Goal: Task Accomplishment & Management: Complete application form

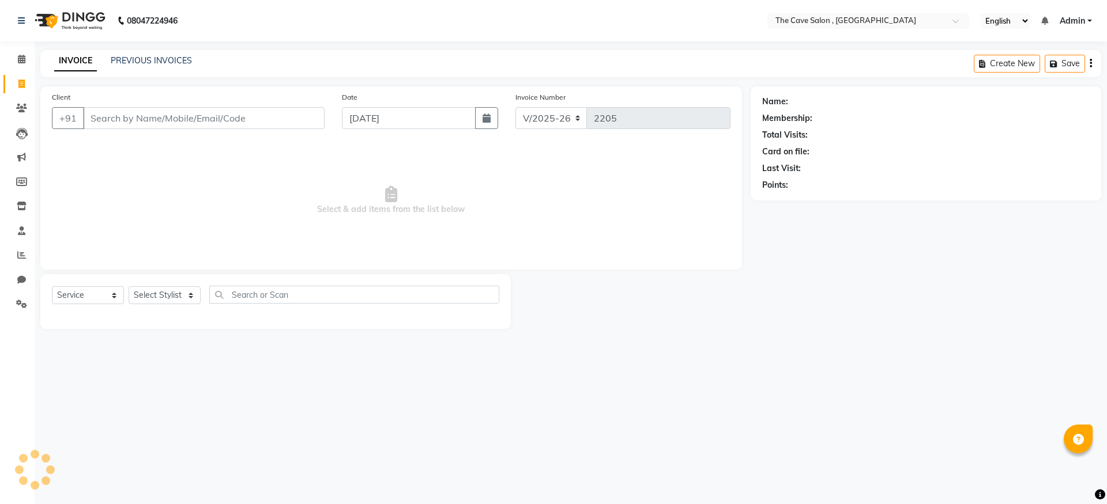
select select "7844"
select select "service"
click at [247, 126] on input "Client" at bounding box center [204, 118] width 242 height 22
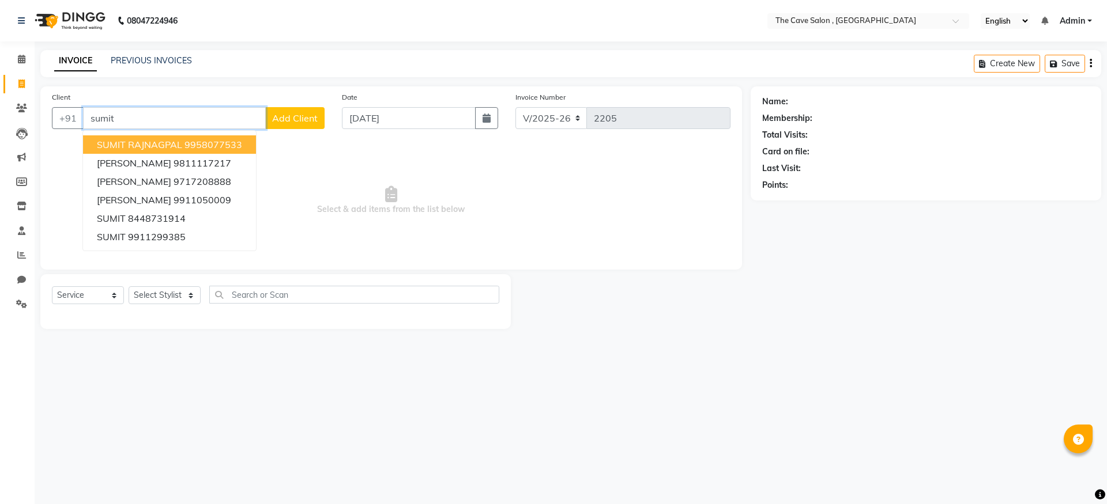
click at [210, 142] on ngb-highlight "9958077533" at bounding box center [213, 145] width 58 height 12
type input "9958077533"
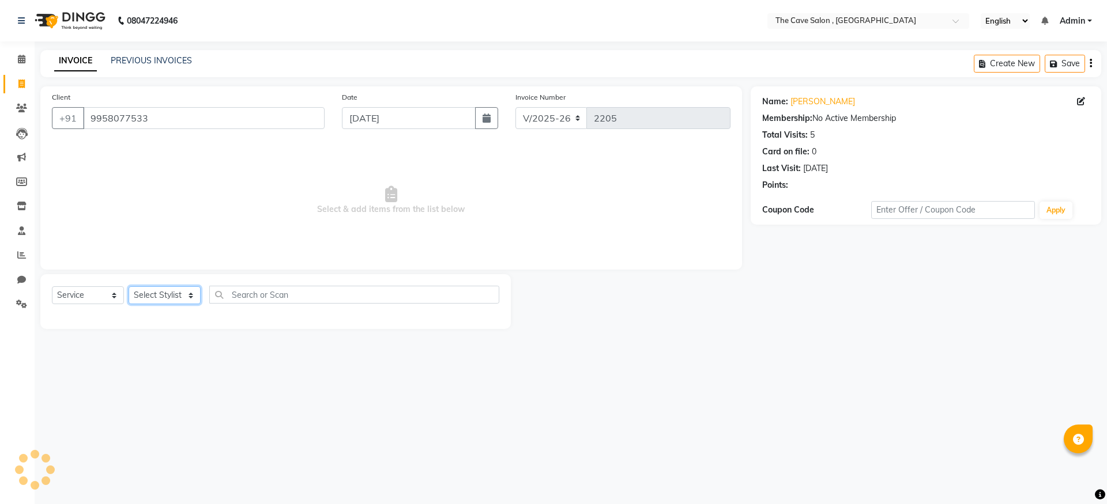
click at [150, 297] on select "Select Stylist Aarif Anil [PERSON_NAME] Anup bharti danish karan Mamta Manager …" at bounding box center [165, 296] width 72 height 18
select select "70260"
click at [129, 287] on select "Select Stylist Aarif Anil [PERSON_NAME] Anup bharti danish karan Mamta Manager …" at bounding box center [165, 296] width 72 height 18
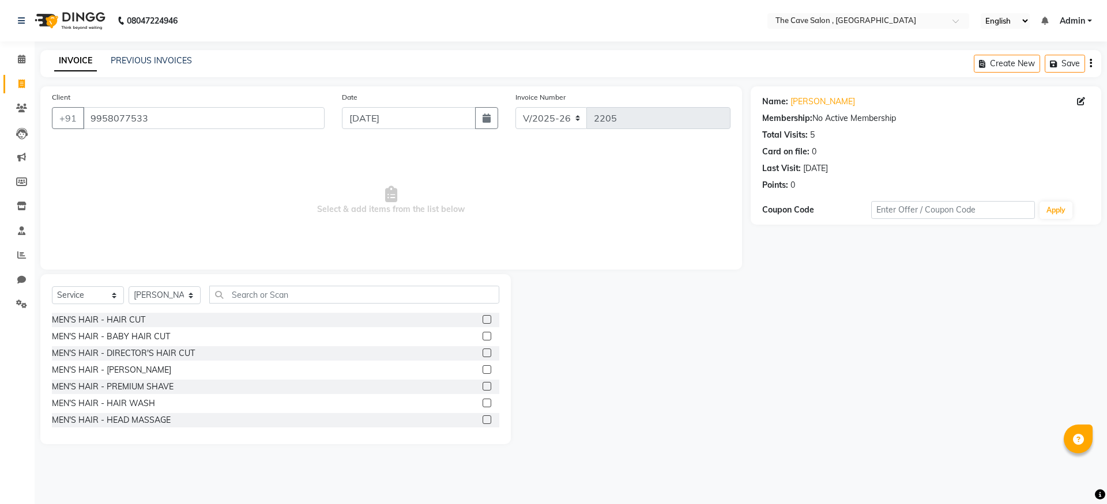
click at [483, 322] on label at bounding box center [487, 319] width 9 height 9
click at [483, 322] on input "checkbox" at bounding box center [486, 320] width 7 height 7
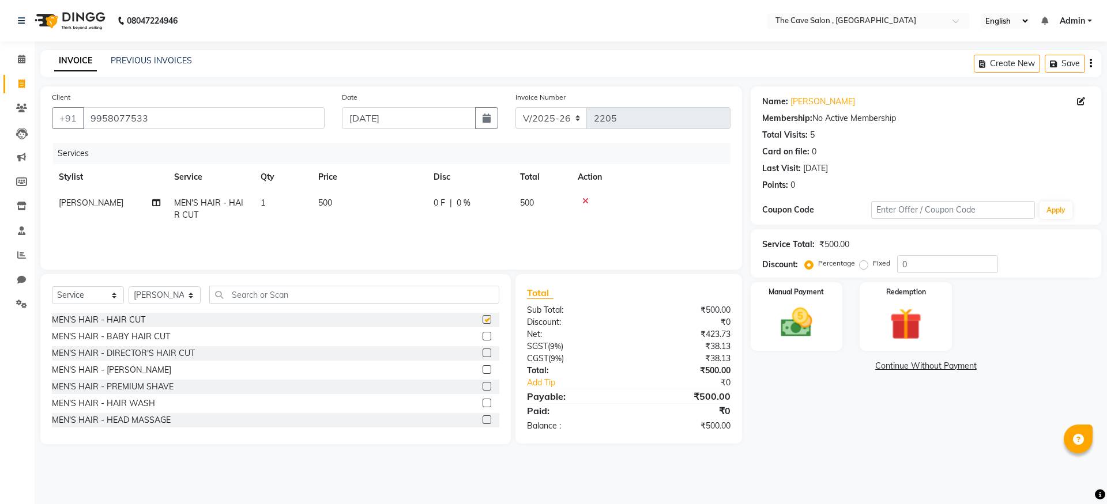
checkbox input "false"
click at [483, 368] on label at bounding box center [487, 370] width 9 height 9
click at [483, 368] on input "checkbox" at bounding box center [486, 370] width 7 height 7
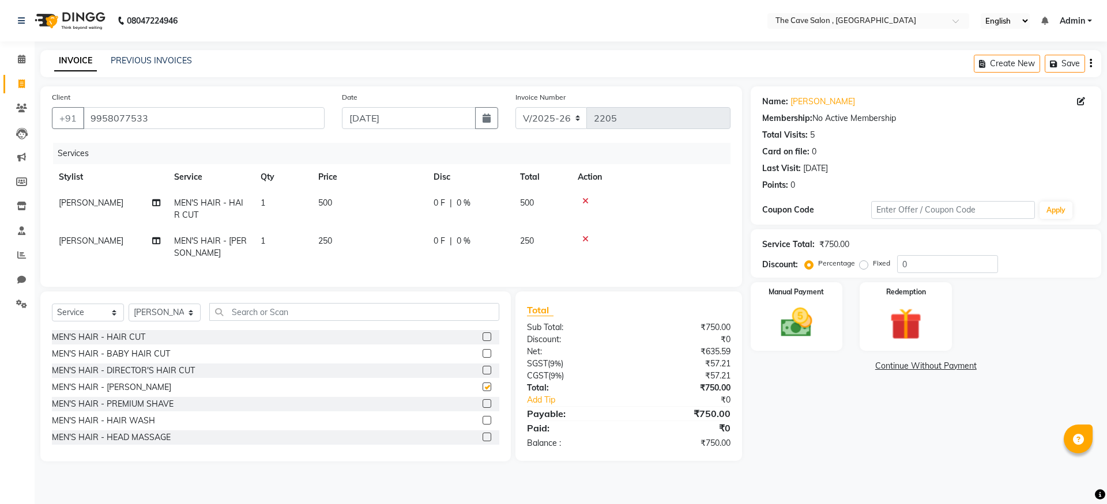
checkbox input "false"
click at [329, 318] on input "text" at bounding box center [354, 312] width 290 height 18
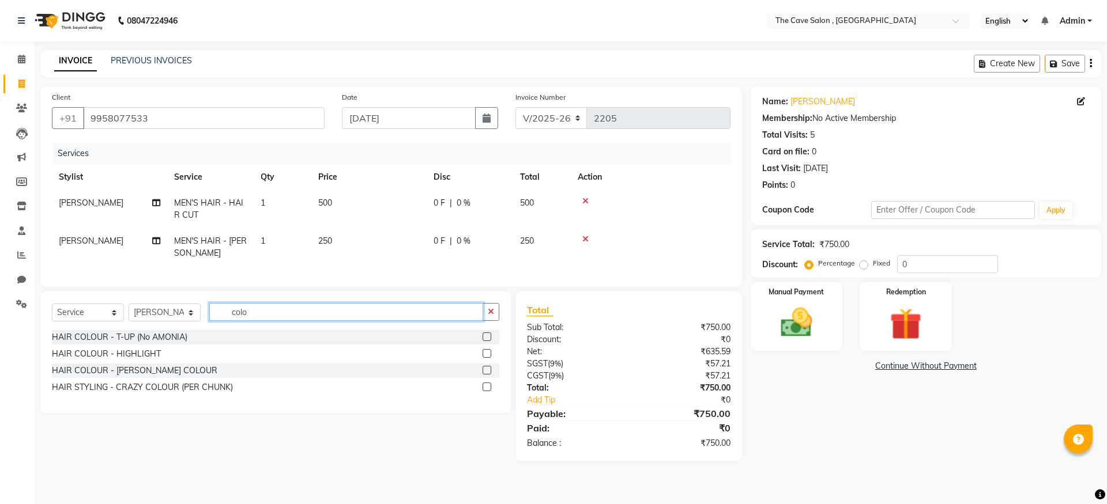
type input "colo"
click at [491, 345] on div at bounding box center [491, 337] width 17 height 14
click at [487, 341] on label at bounding box center [487, 337] width 9 height 9
click at [487, 341] on input "checkbox" at bounding box center [486, 337] width 7 height 7
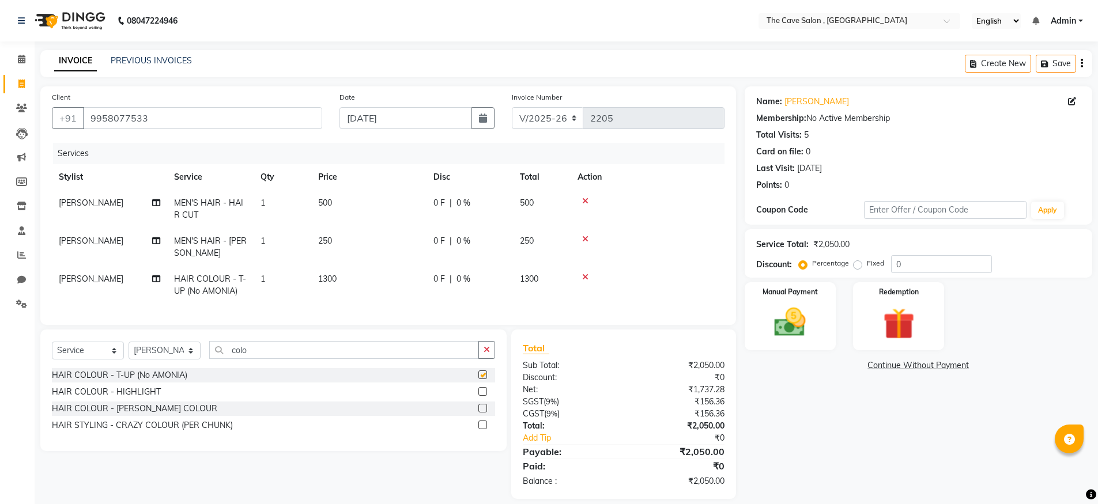
checkbox input "false"
click at [891, 261] on input "0" at bounding box center [941, 264] width 101 height 18
type input "10"
click at [801, 338] on img at bounding box center [790, 322] width 53 height 37
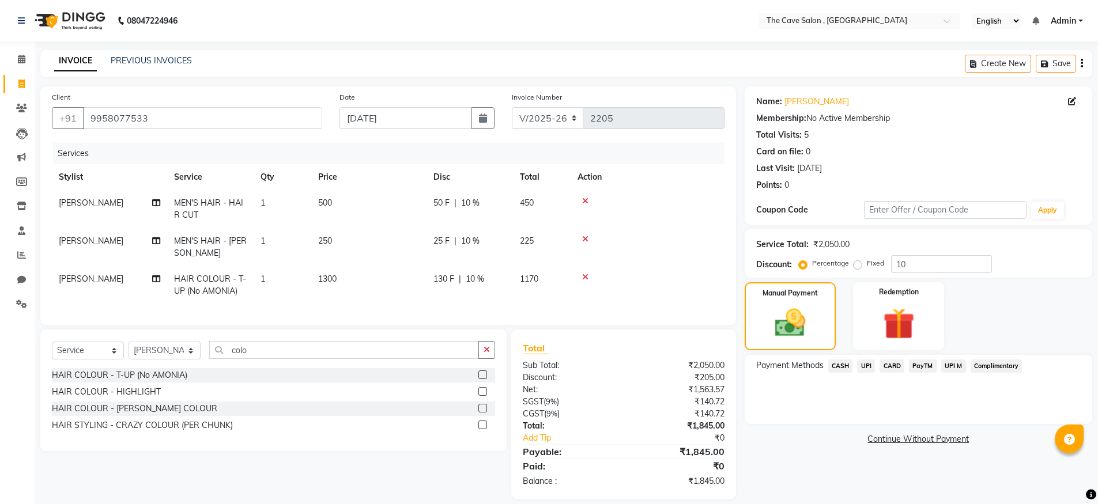
drag, startPoint x: 889, startPoint y: 363, endPoint x: 890, endPoint y: 369, distance: 6.4
click at [889, 363] on span "CARD" at bounding box center [892, 366] width 25 height 13
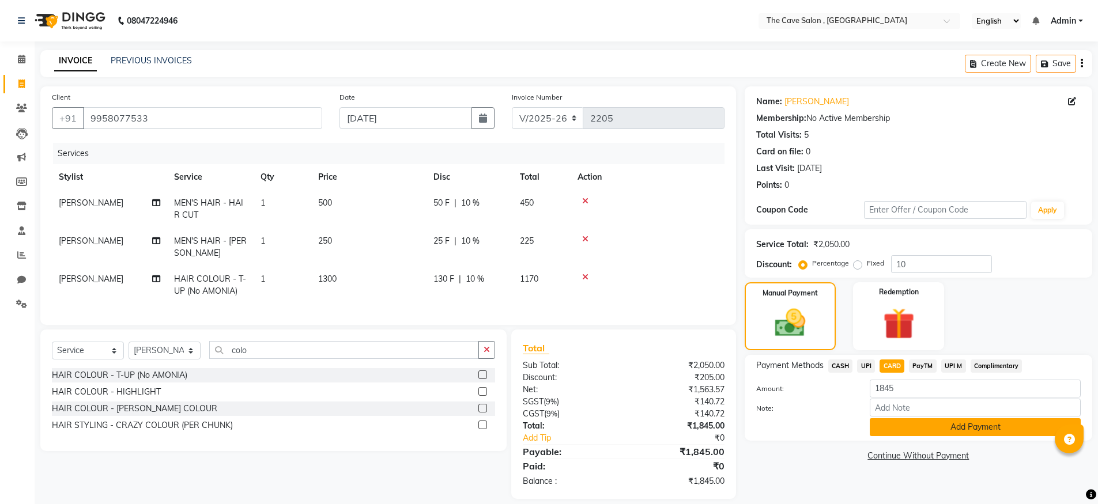
click at [911, 435] on button "Add Payment" at bounding box center [975, 428] width 211 height 18
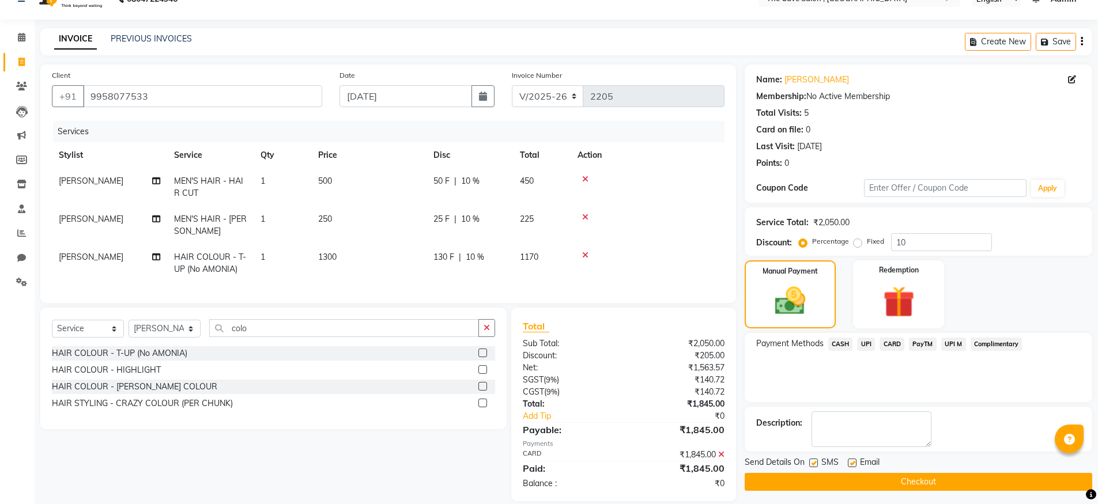
scroll to position [45, 0]
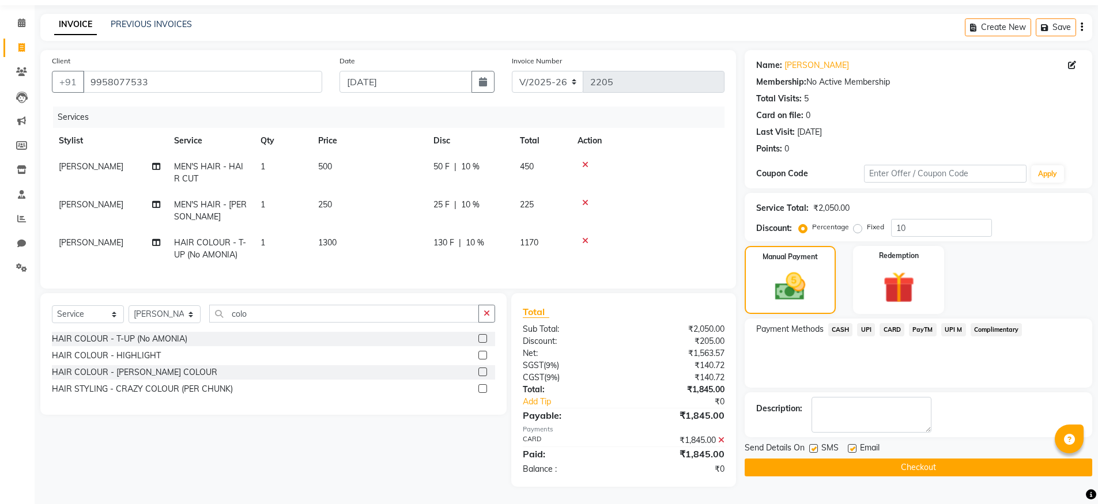
click at [902, 459] on button "Checkout" at bounding box center [919, 468] width 348 height 18
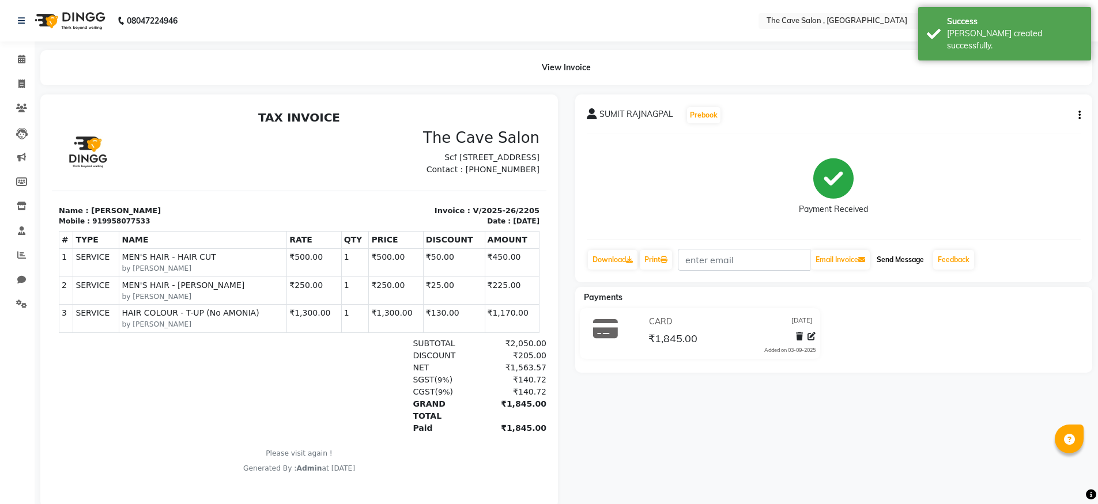
click at [890, 269] on button "Send Message" at bounding box center [900, 260] width 56 height 20
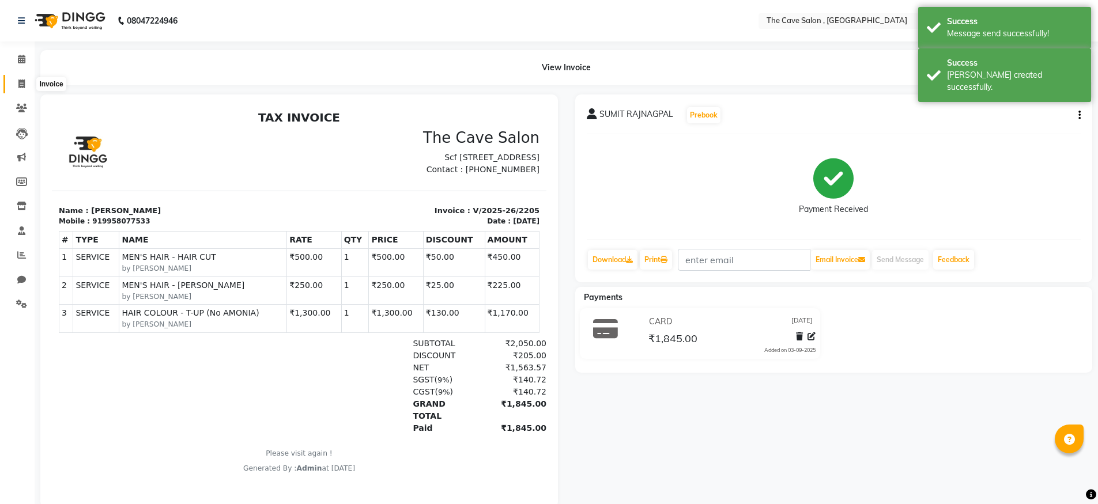
click at [23, 81] on icon at bounding box center [21, 84] width 6 height 9
select select "7844"
select select "service"
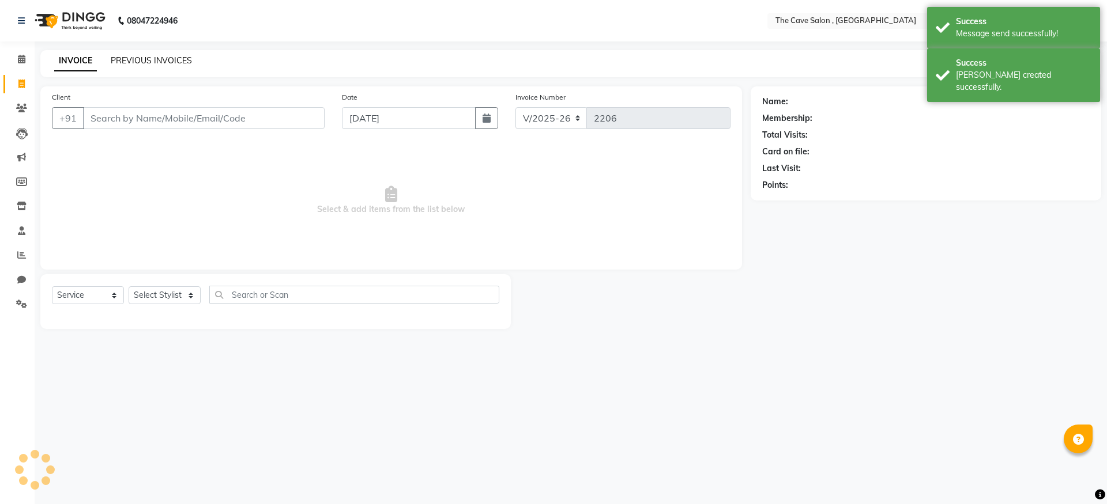
click at [163, 59] on link "PREVIOUS INVOICES" at bounding box center [151, 60] width 81 height 10
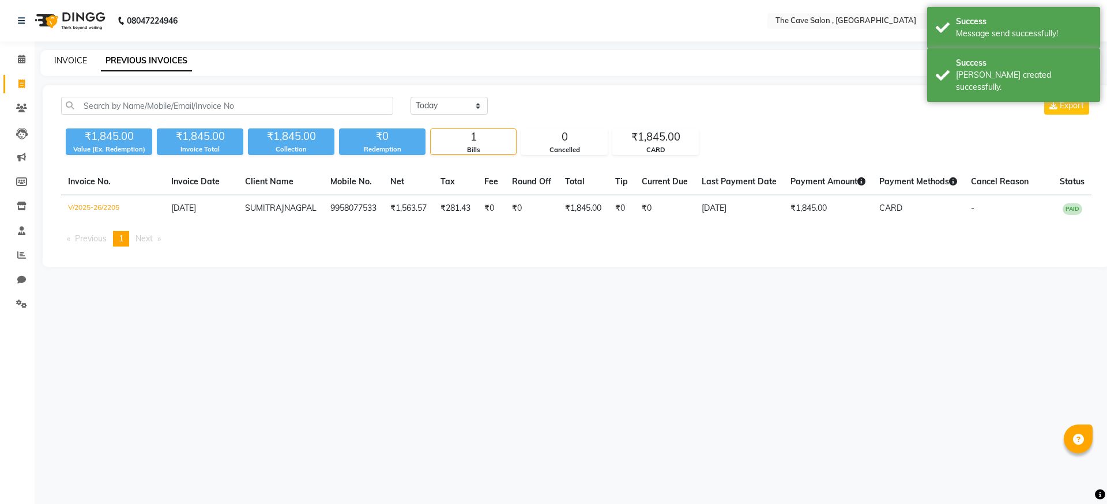
click at [72, 58] on link "INVOICE" at bounding box center [70, 60] width 33 height 10
select select "service"
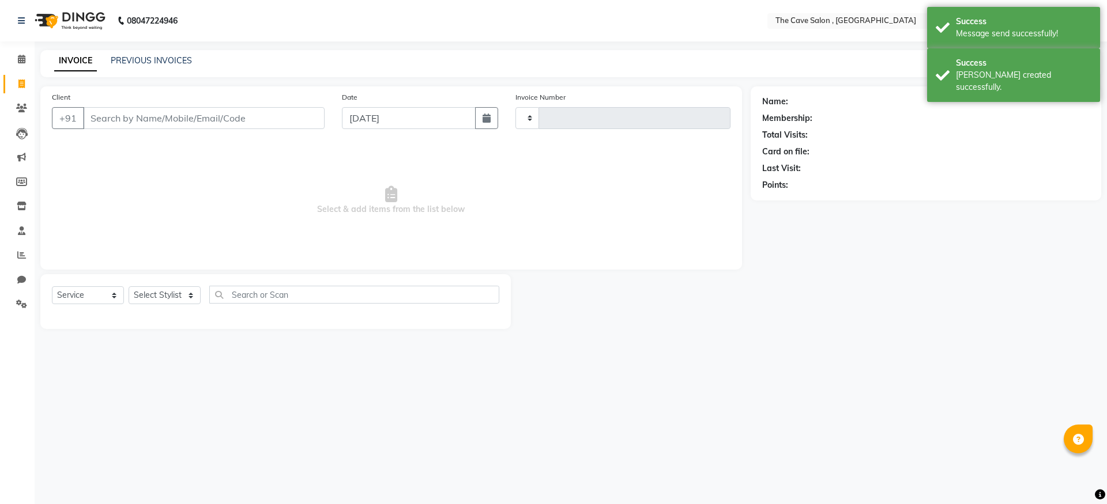
type input "2206"
select select "7844"
click at [172, 119] on input "Client" at bounding box center [204, 118] width 242 height 22
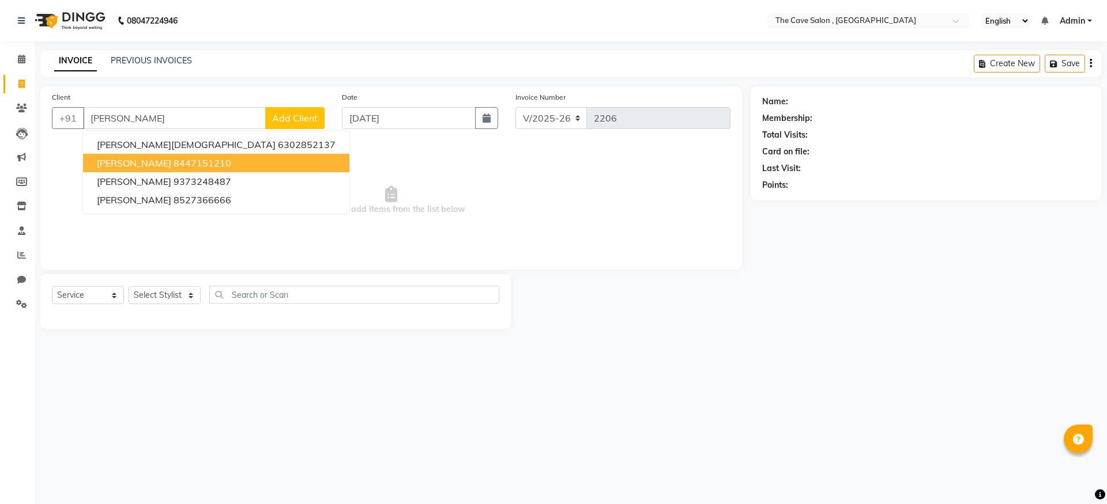
click at [160, 162] on span "[PERSON_NAME]" at bounding box center [134, 163] width 74 height 12
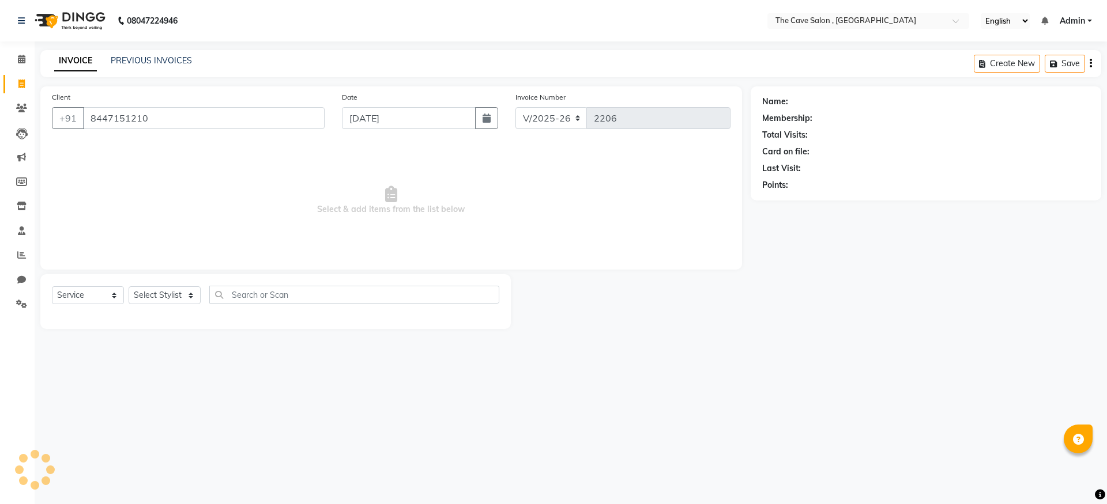
type input "8447151210"
click at [186, 295] on select "Select Stylist Aarif Anil [PERSON_NAME] Anup bharti danish karan Mamta Manager …" at bounding box center [165, 296] width 72 height 18
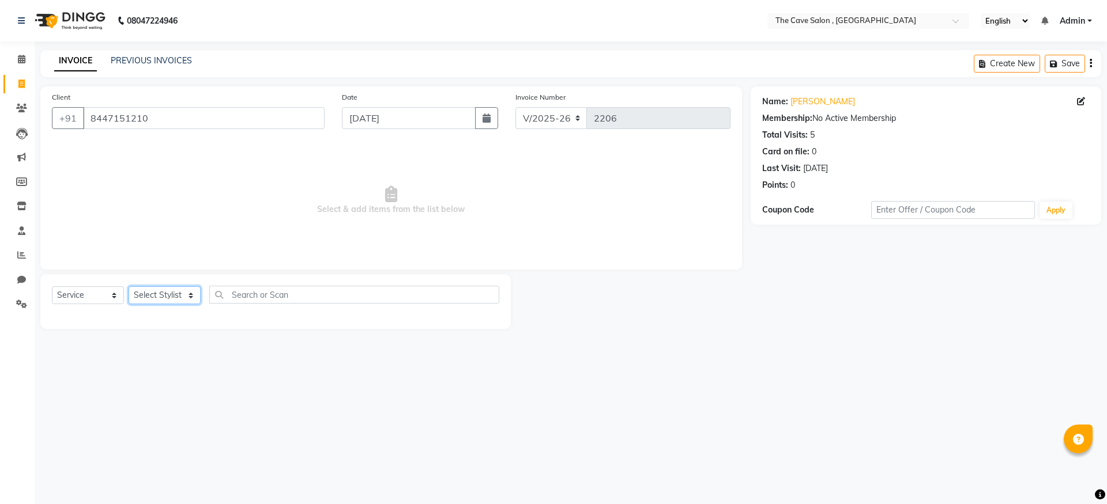
select select "70260"
click at [129, 287] on select "Select Stylist Aarif Anil [PERSON_NAME] Anup bharti danish karan Mamta Manager …" at bounding box center [165, 296] width 72 height 18
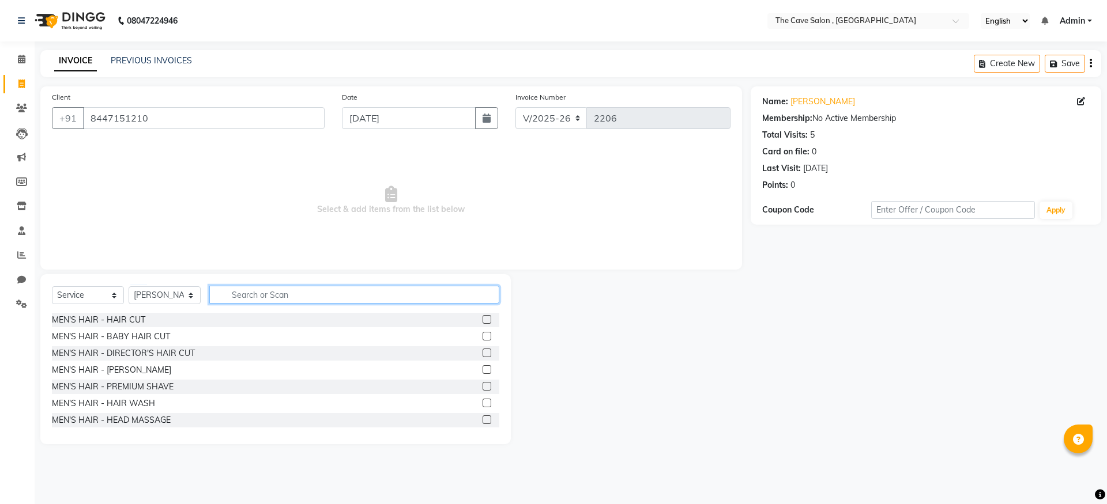
click at [270, 291] on input "text" at bounding box center [354, 295] width 290 height 18
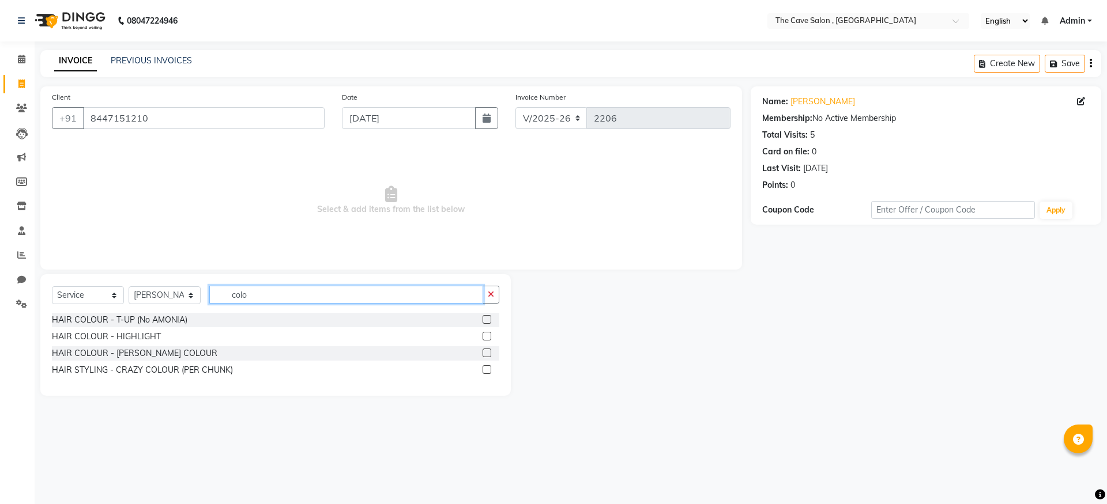
type input "colo"
click at [486, 321] on label at bounding box center [487, 319] width 9 height 9
click at [486, 321] on input "checkbox" at bounding box center [486, 320] width 7 height 7
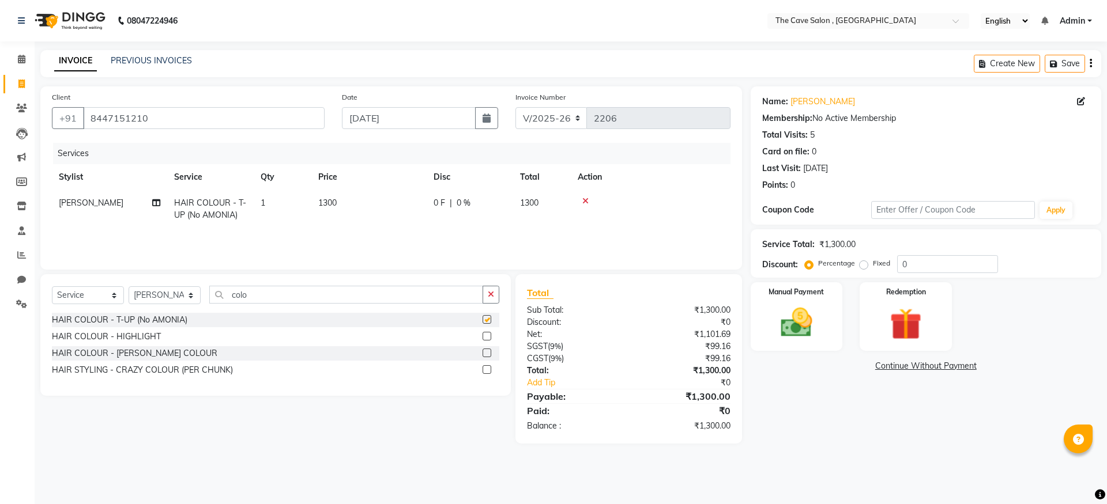
checkbox input "false"
click at [351, 308] on div "Select Service Product Membership Package Voucher Prepaid Gift Card Select Styl…" at bounding box center [275, 299] width 447 height 27
click at [354, 302] on input "colo" at bounding box center [346, 295] width 274 height 18
type input "c"
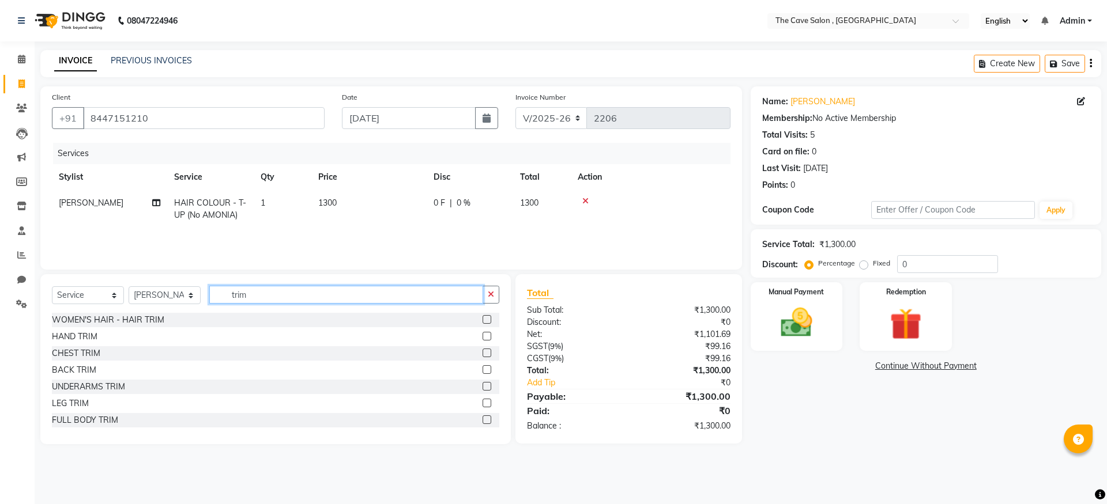
type input "trim"
click at [483, 322] on label at bounding box center [487, 319] width 9 height 9
click at [483, 322] on input "checkbox" at bounding box center [486, 320] width 7 height 7
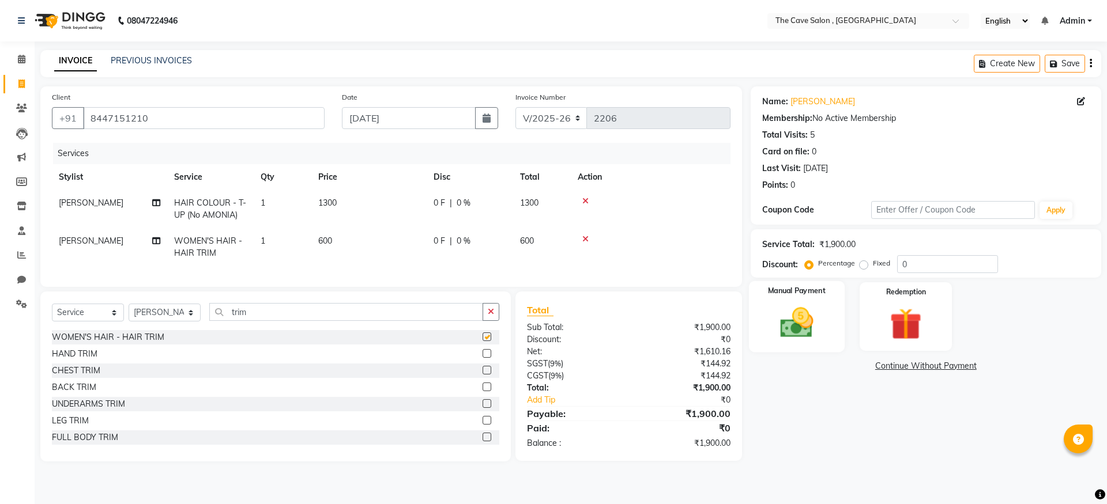
checkbox input "false"
click at [794, 320] on img at bounding box center [797, 323] width 54 height 38
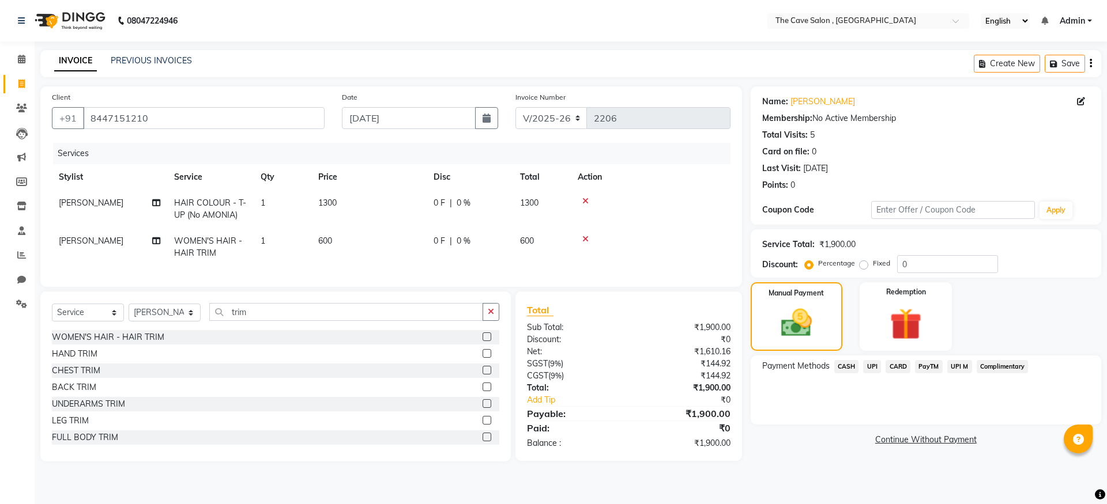
click at [844, 370] on span "CASH" at bounding box center [846, 366] width 25 height 13
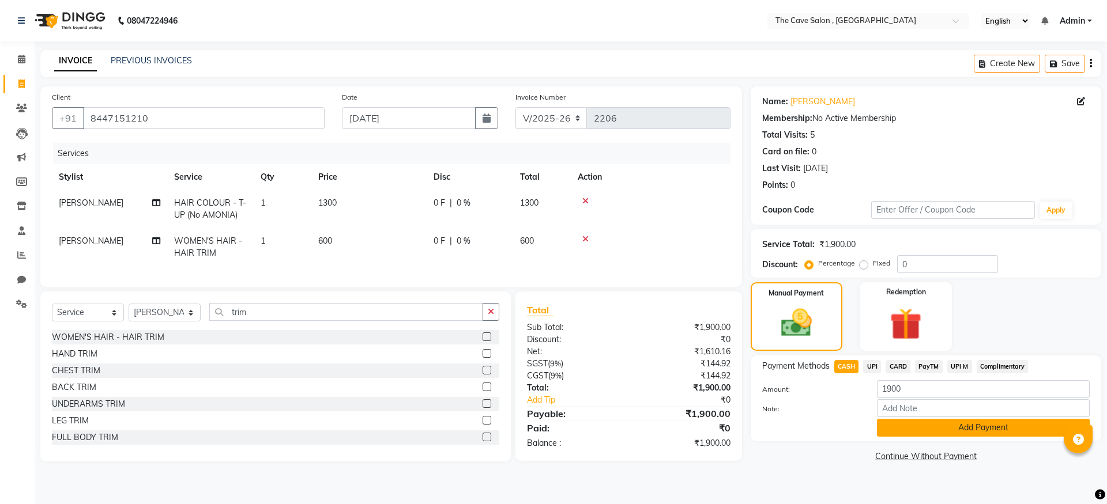
click at [898, 421] on button "Add Payment" at bounding box center [983, 428] width 213 height 18
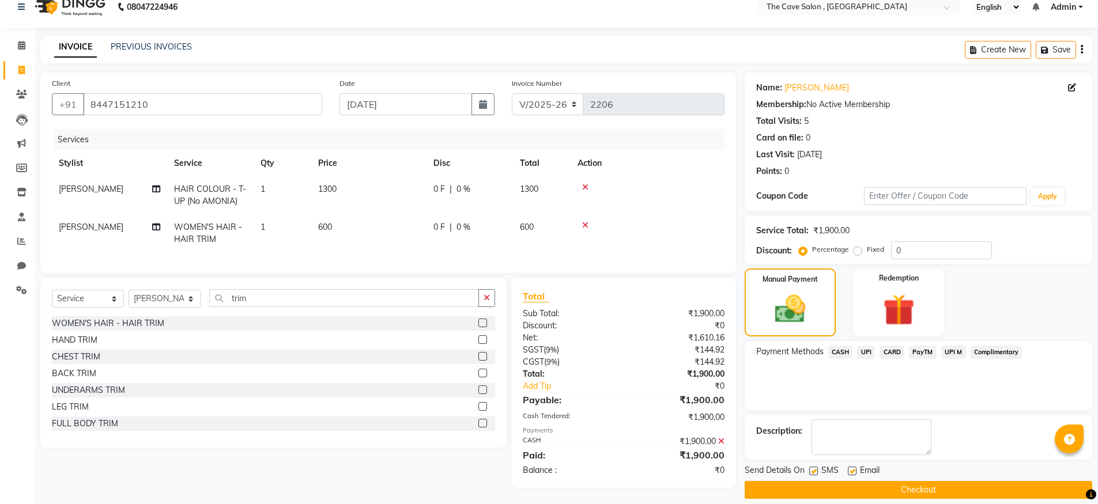
scroll to position [26, 0]
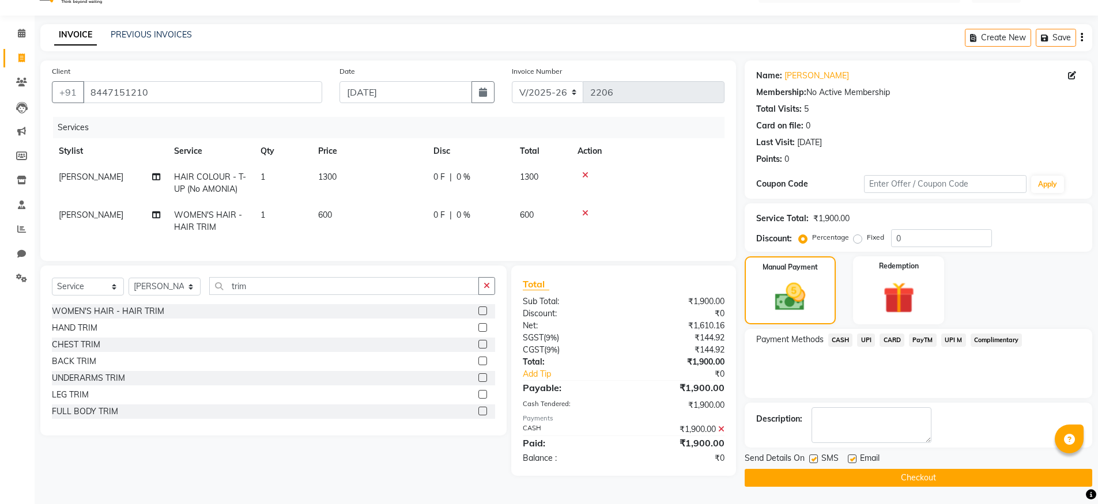
click at [874, 470] on button "Checkout" at bounding box center [919, 478] width 348 height 18
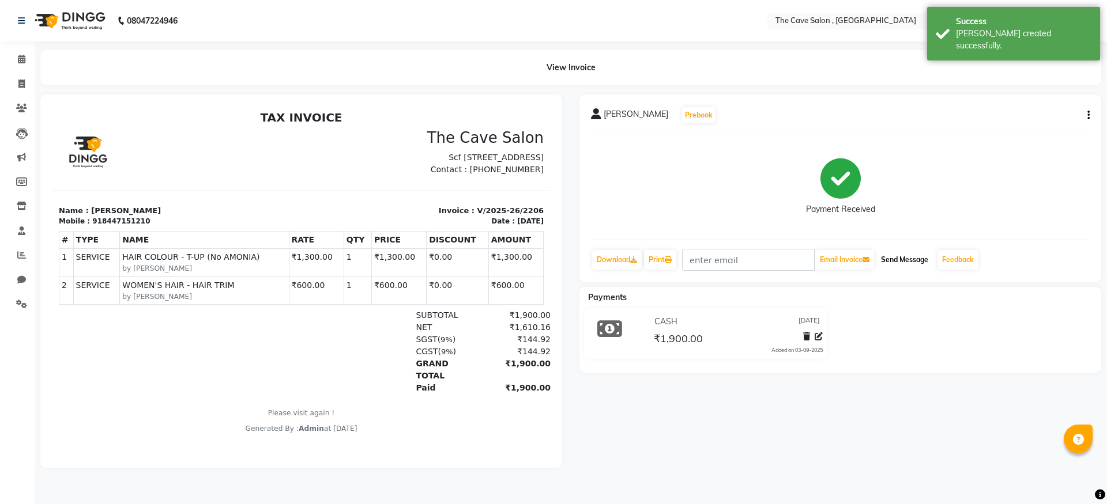
click at [920, 262] on button "Send Message" at bounding box center [904, 260] width 56 height 20
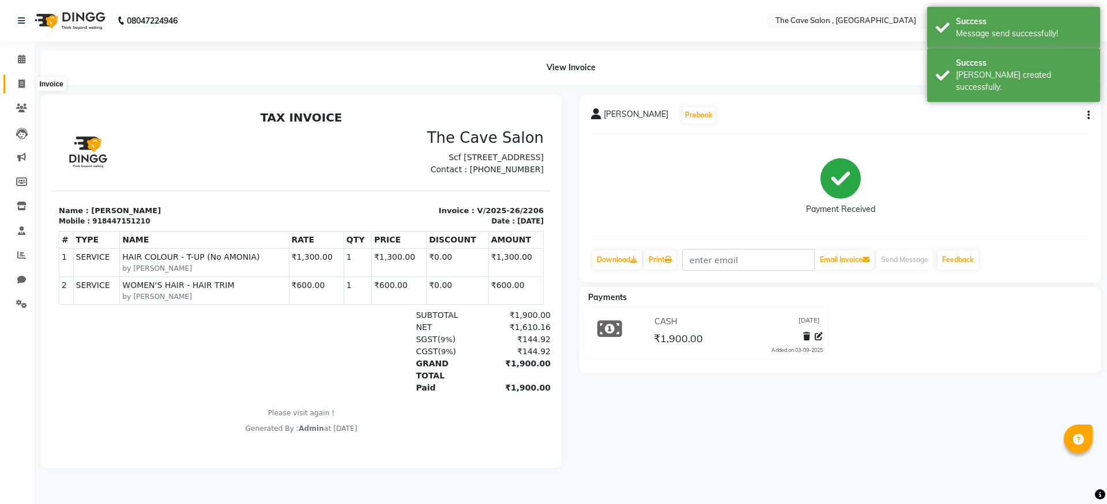
click at [17, 84] on span at bounding box center [22, 84] width 20 height 13
select select "service"
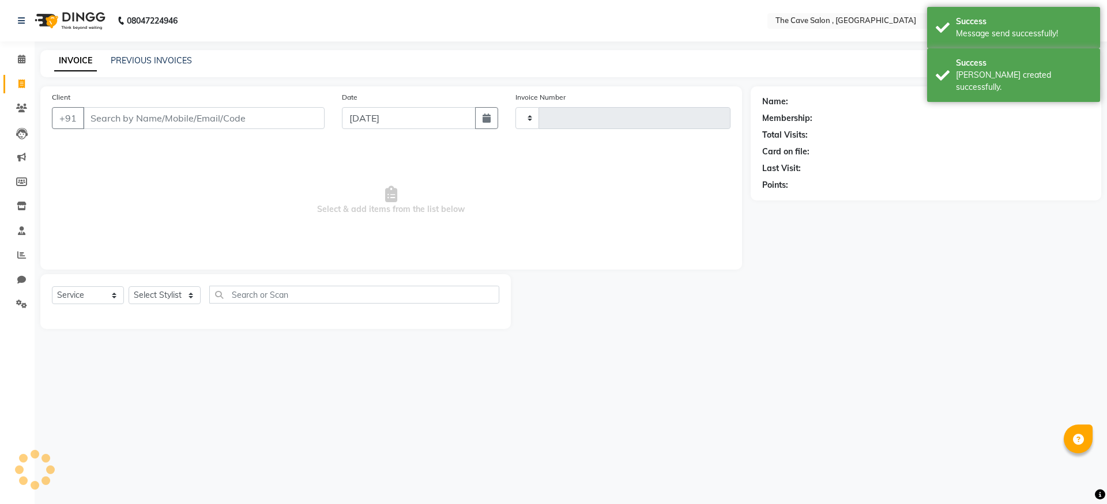
type input "2207"
select select "7844"
click at [189, 125] on input "Client" at bounding box center [204, 118] width 242 height 22
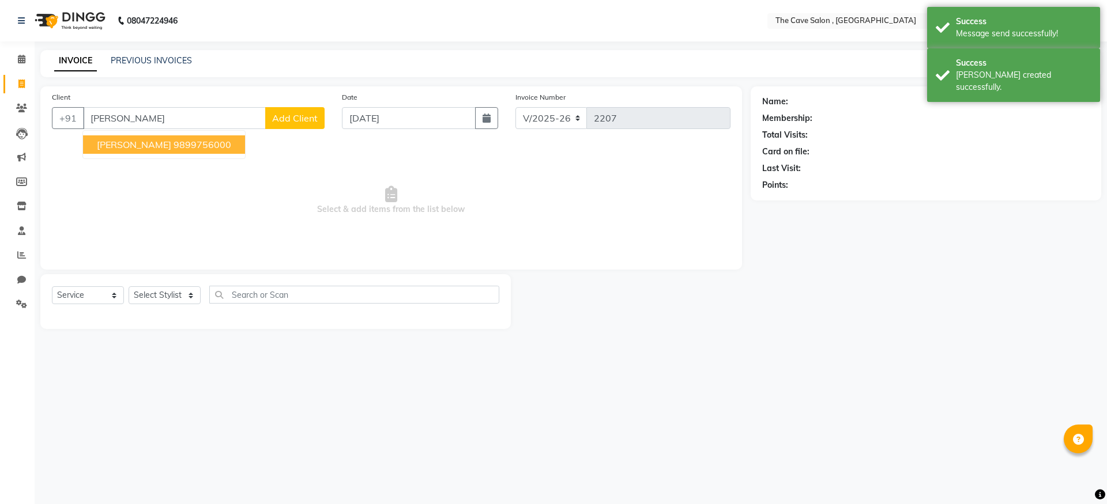
click at [191, 148] on ngb-highlight "9899756000" at bounding box center [203, 145] width 58 height 12
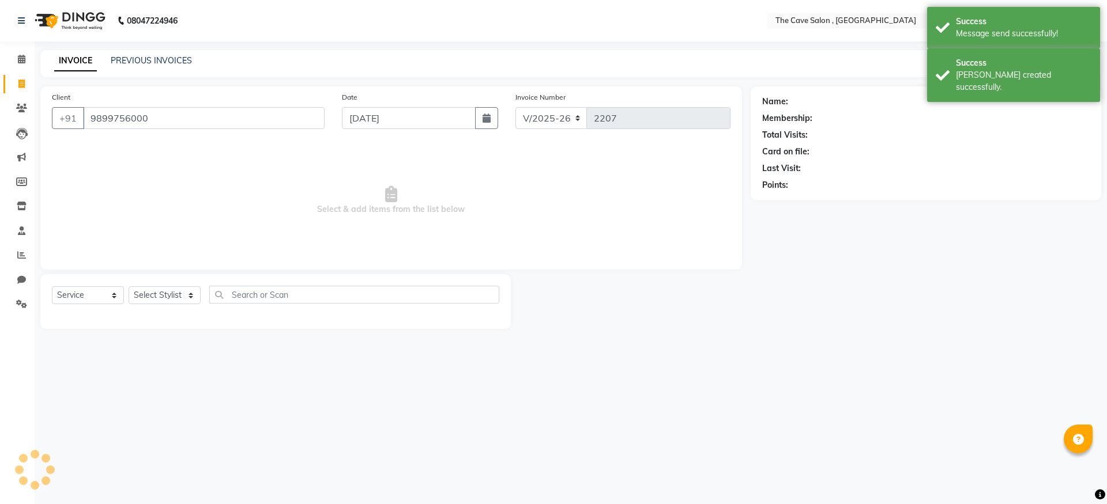
type input "9899756000"
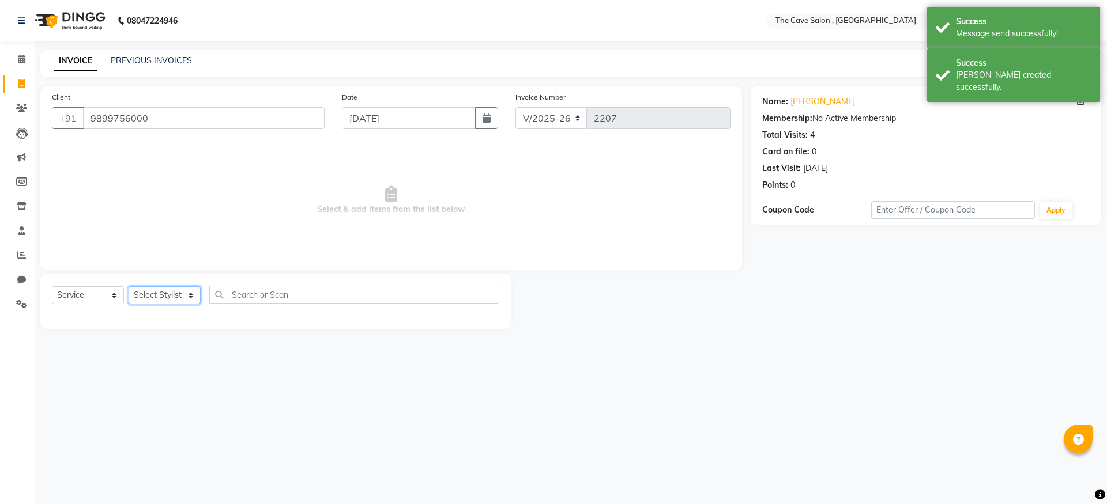
click at [156, 293] on select "Select Stylist Aarif Anil [PERSON_NAME] Anup bharti danish karan Mamta Manager …" at bounding box center [165, 296] width 72 height 18
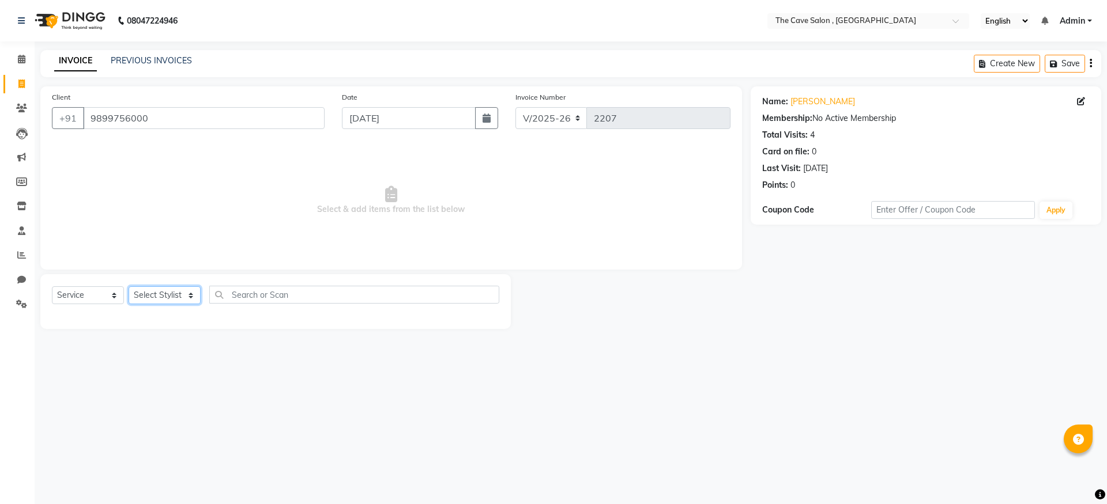
select select "70262"
click at [129, 287] on select "Select Stylist Aarif Anil [PERSON_NAME] Anup bharti danish karan Mamta Manager …" at bounding box center [165, 296] width 72 height 18
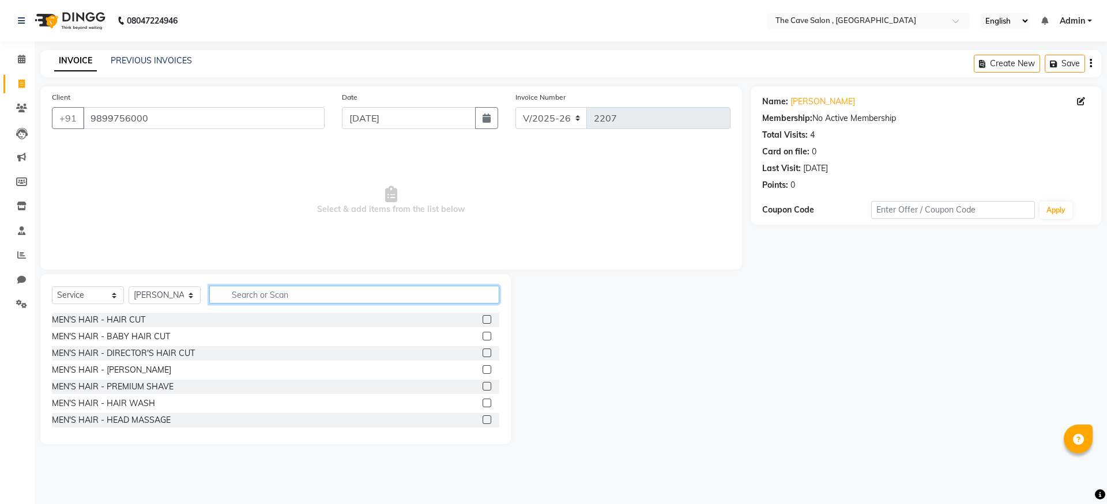
click at [307, 295] on input "text" at bounding box center [354, 295] width 290 height 18
type input "head"
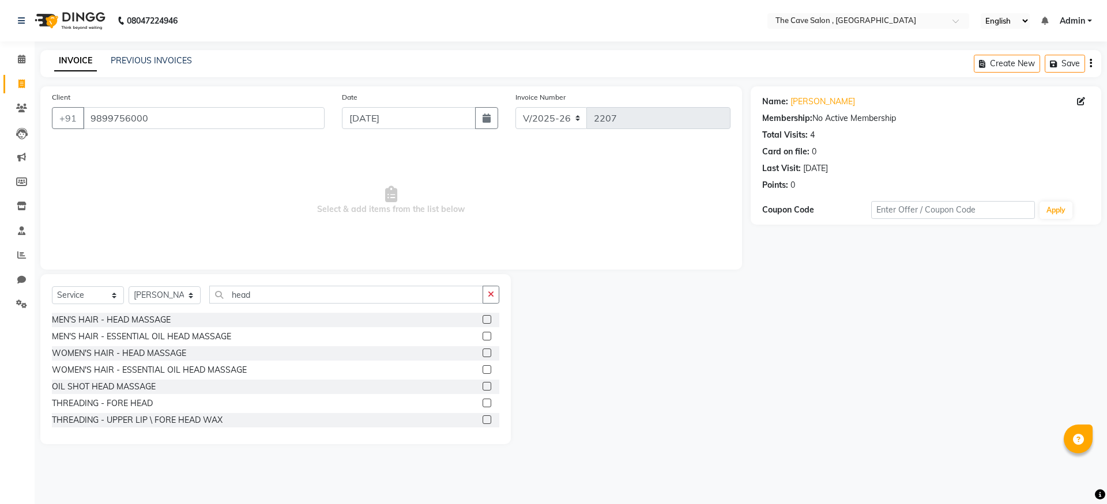
click at [483, 322] on label at bounding box center [487, 319] width 9 height 9
click at [483, 322] on input "checkbox" at bounding box center [486, 320] width 7 height 7
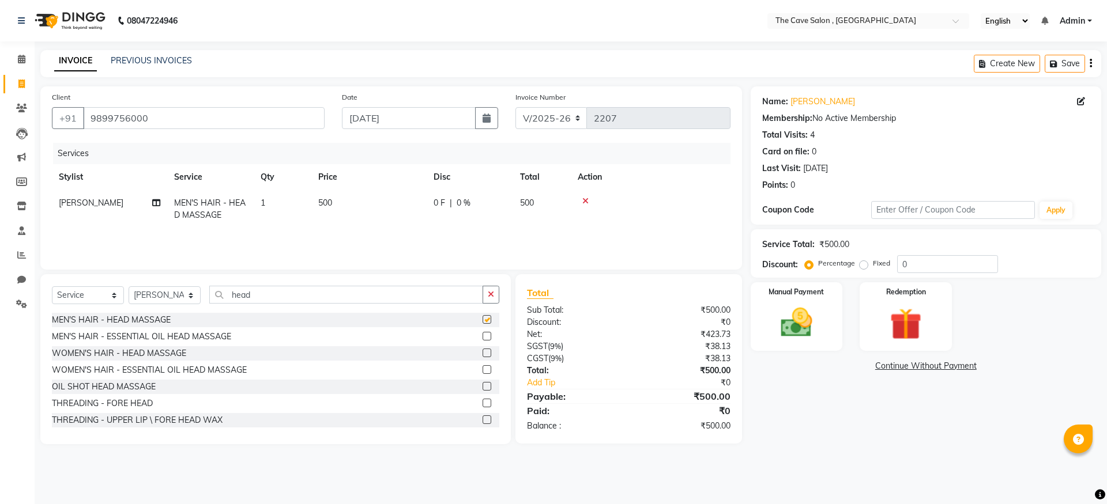
checkbox input "false"
click at [312, 291] on input "head" at bounding box center [346, 295] width 274 height 18
type input "h"
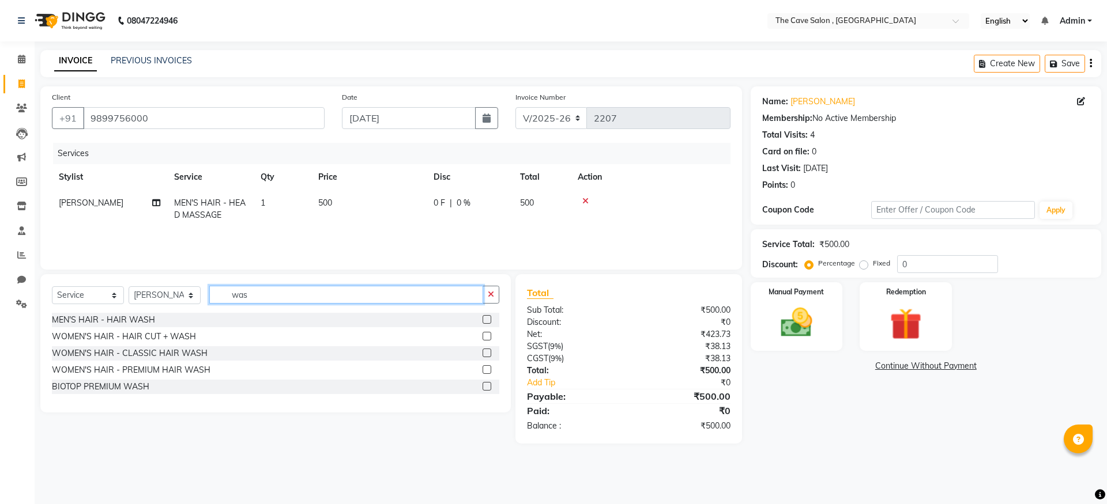
type input "was"
click at [485, 349] on label at bounding box center [487, 353] width 9 height 9
click at [485, 350] on input "checkbox" at bounding box center [486, 353] width 7 height 7
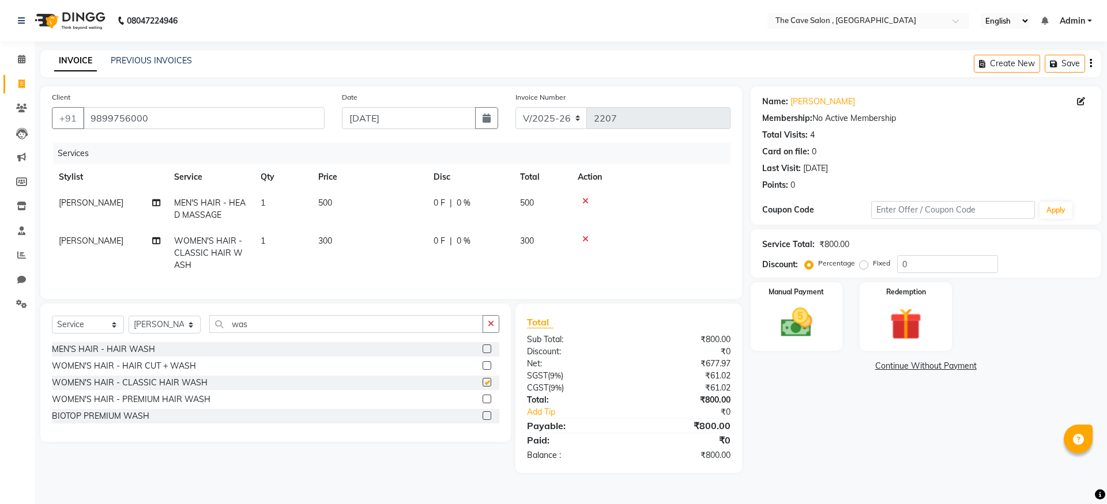
checkbox input "false"
click at [149, 331] on select "Select Stylist Aarif Anil [PERSON_NAME] Anup bharti danish karan Mamta Manager …" at bounding box center [165, 325] width 72 height 18
select select "87554"
click at [129, 325] on select "Select Stylist Aarif Anil [PERSON_NAME] Anup bharti danish karan Mamta Manager …" at bounding box center [165, 325] width 72 height 18
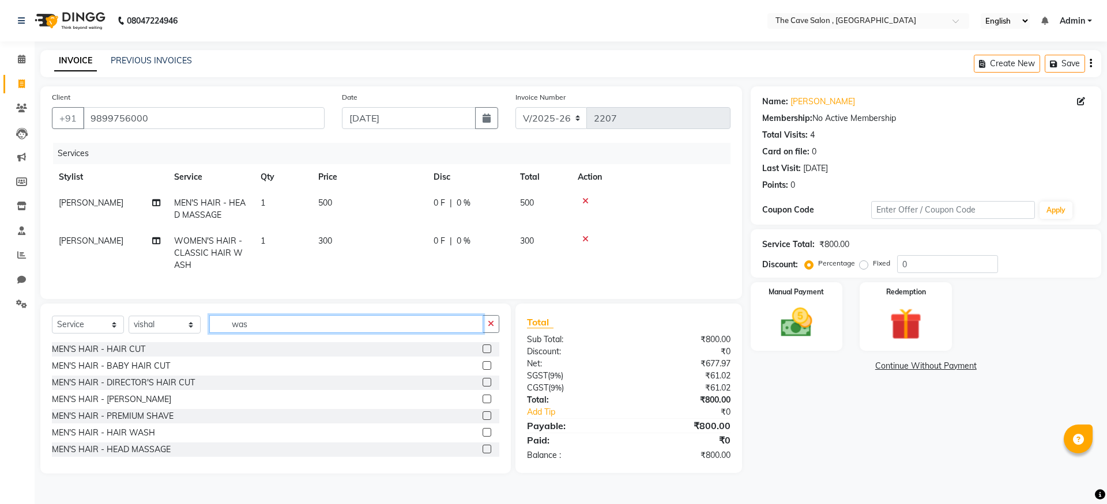
click at [279, 333] on input "was" at bounding box center [346, 324] width 274 height 18
type input "w"
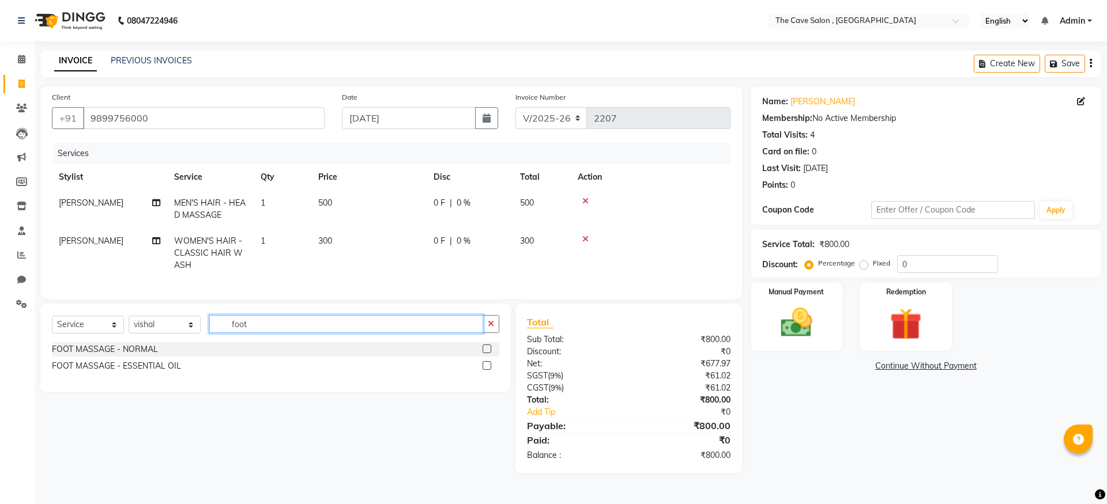
type input "foot"
click at [492, 357] on div at bounding box center [491, 349] width 17 height 14
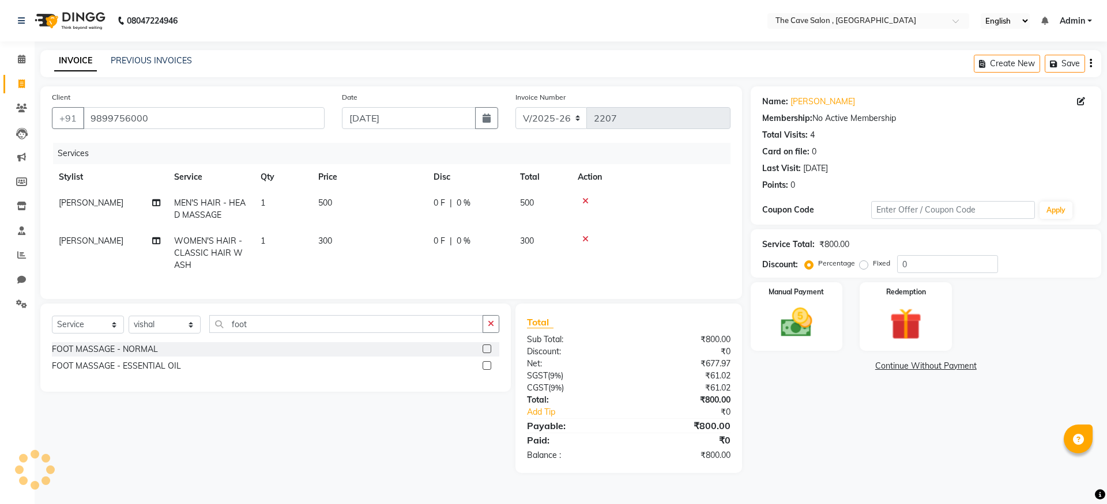
click at [488, 353] on label at bounding box center [487, 349] width 9 height 9
click at [488, 353] on input "checkbox" at bounding box center [486, 349] width 7 height 7
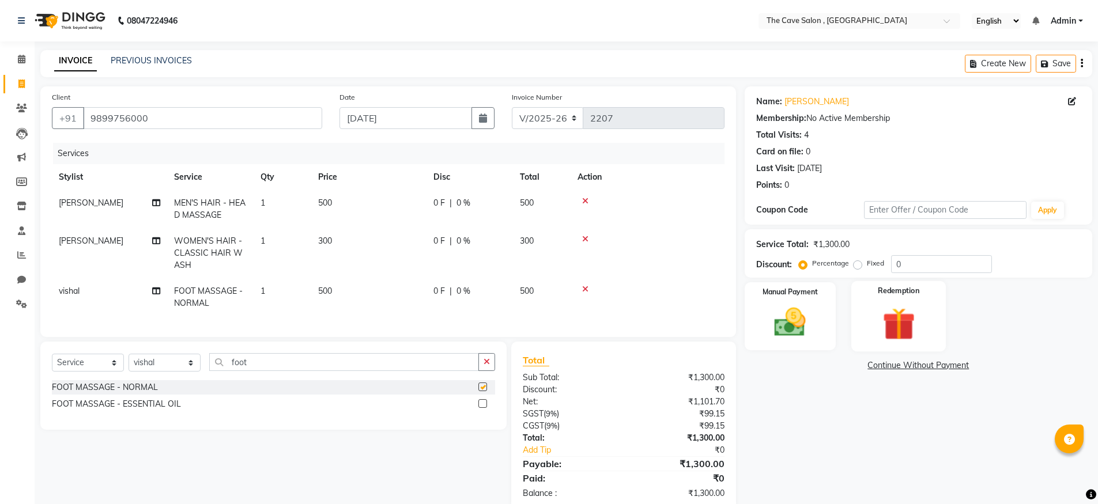
checkbox input "false"
click at [786, 329] on img at bounding box center [790, 322] width 53 height 37
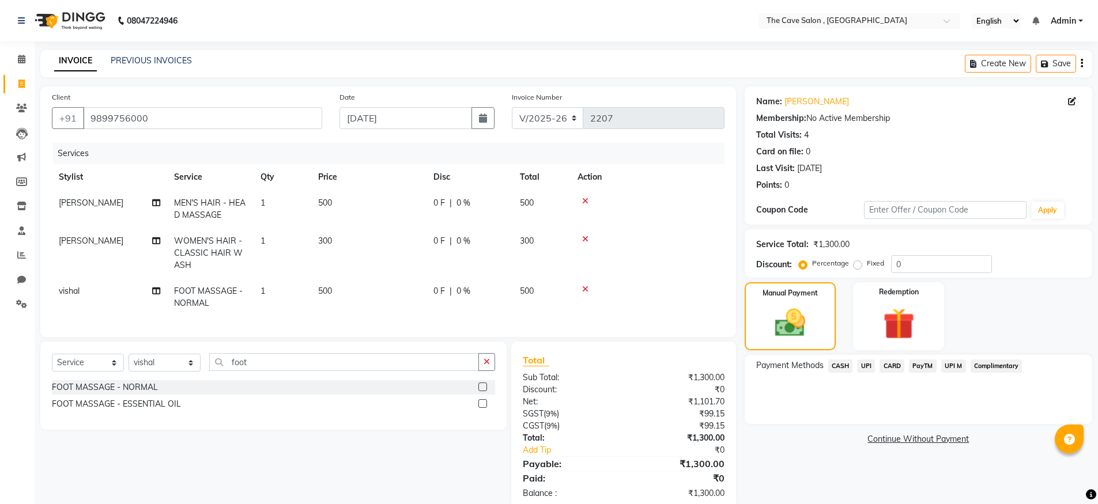
click at [835, 361] on span "CASH" at bounding box center [840, 366] width 25 height 13
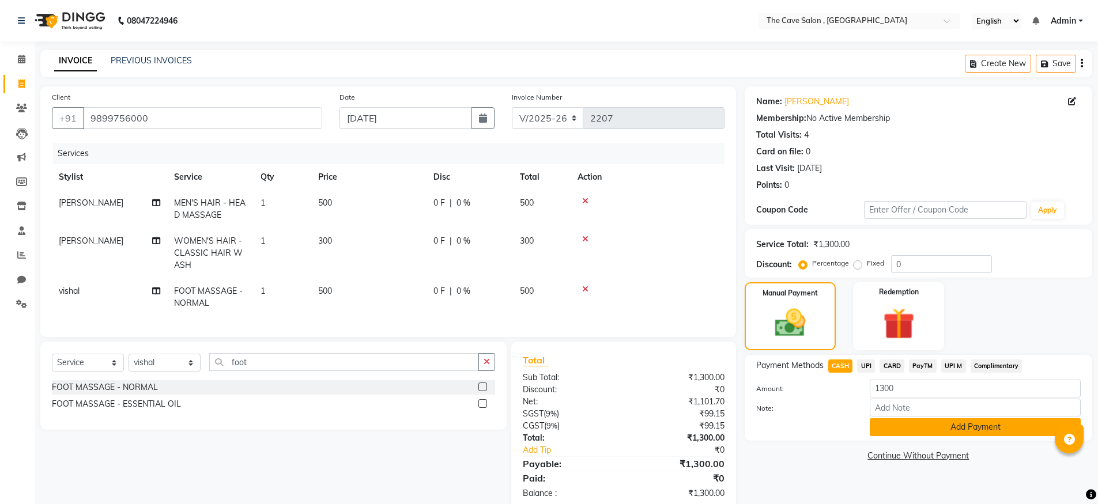
click at [905, 428] on button "Add Payment" at bounding box center [975, 428] width 211 height 18
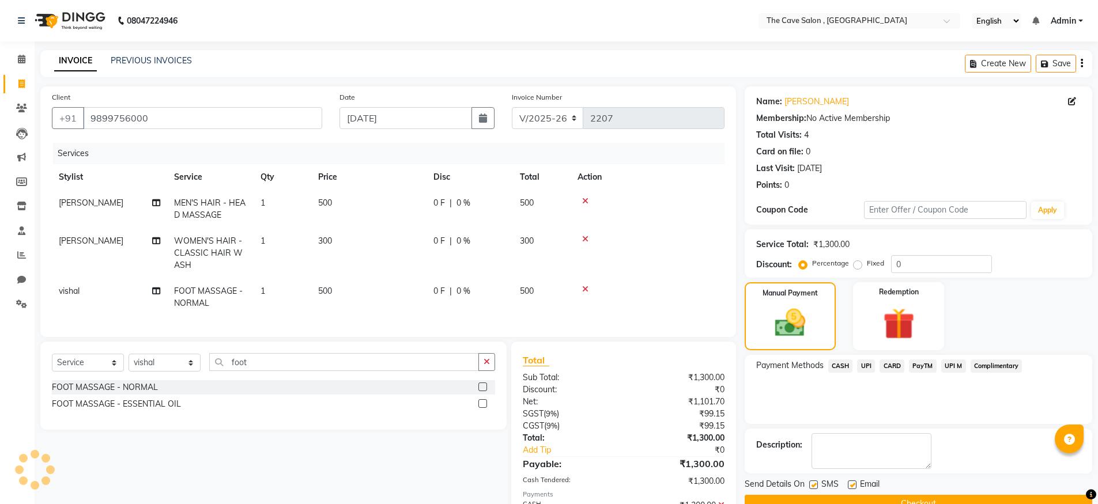
scroll to position [74, 0]
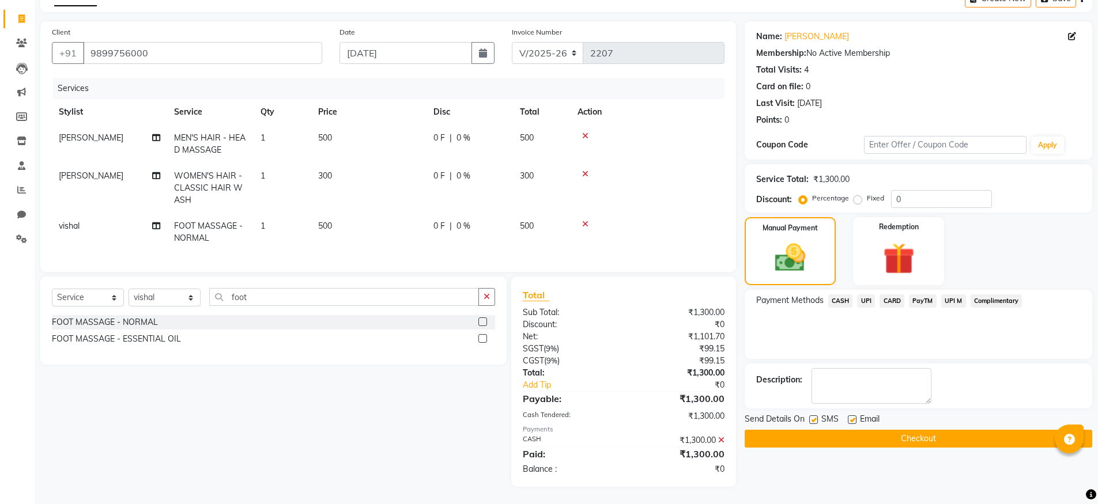
click at [899, 439] on div "Name: [PERSON_NAME] Membership: No Active Membership Total Visits: 4 Card on fi…" at bounding box center [923, 254] width 356 height 466
click at [906, 430] on button "Checkout" at bounding box center [919, 439] width 348 height 18
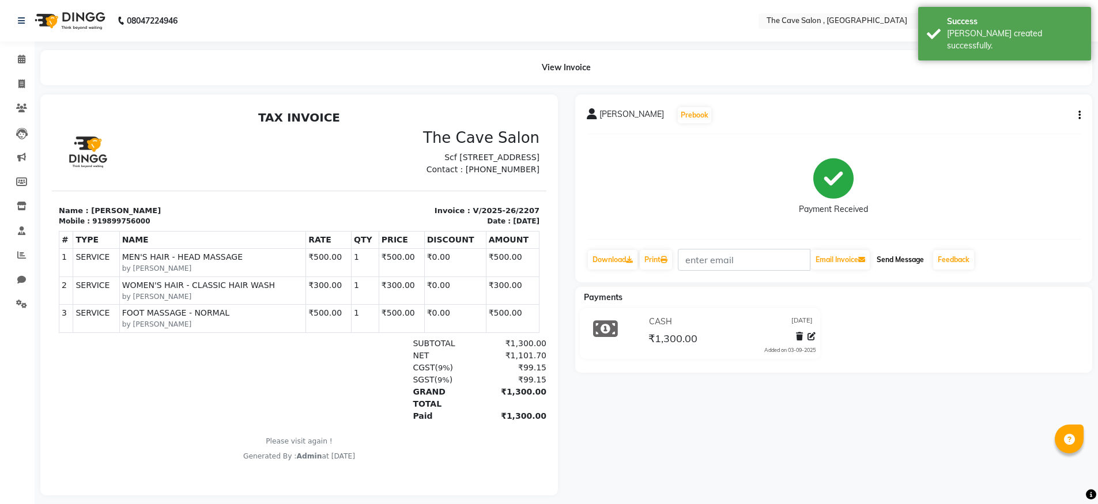
click at [910, 257] on button "Send Message" at bounding box center [900, 260] width 56 height 20
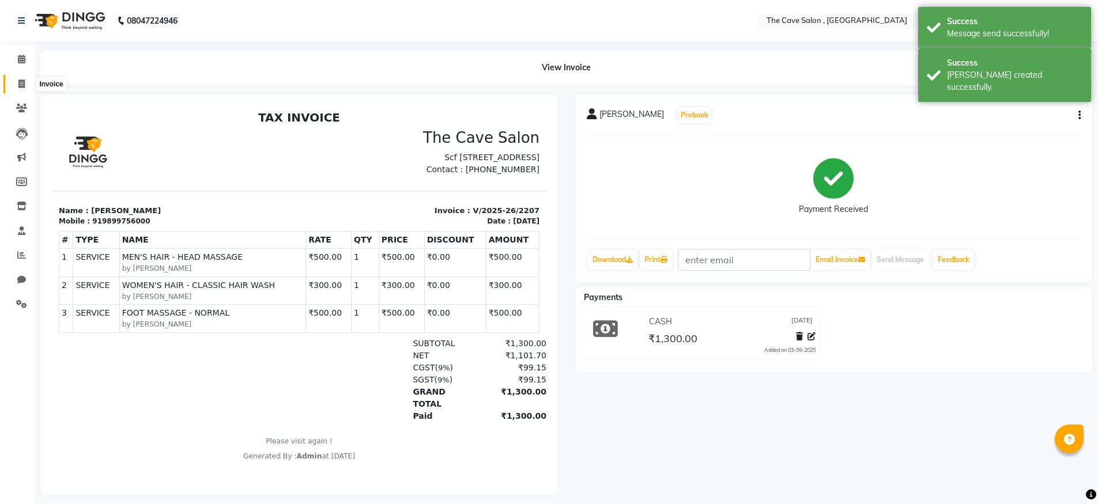
click at [27, 84] on span at bounding box center [22, 84] width 20 height 13
select select "service"
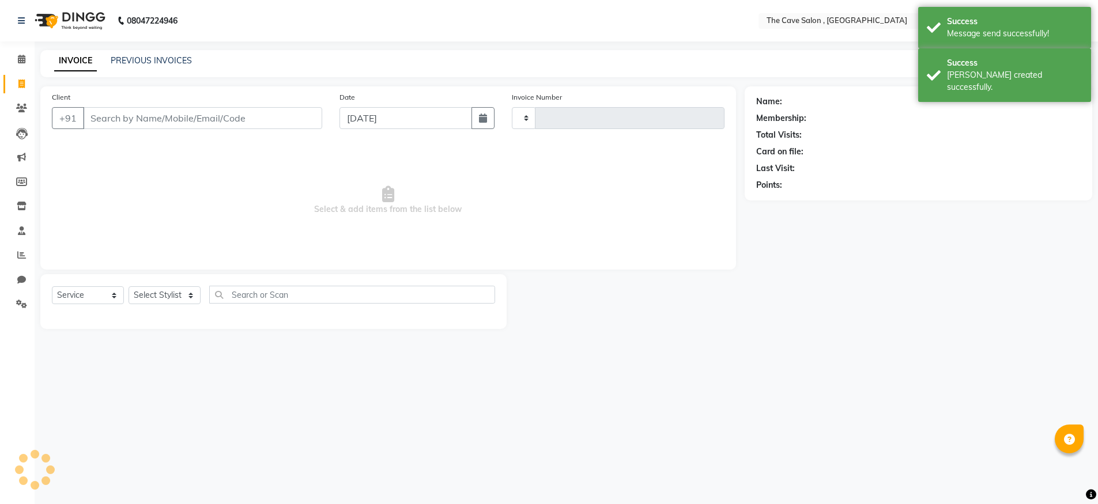
type input "2208"
select select "7844"
click at [119, 115] on input "Client" at bounding box center [204, 118] width 242 height 22
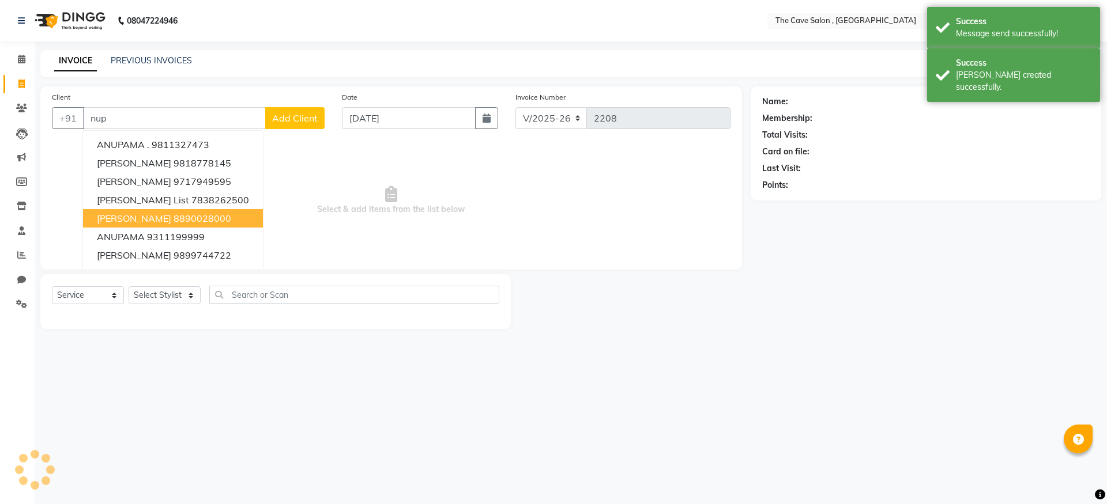
click at [174, 222] on ngb-highlight "8890028000" at bounding box center [203, 219] width 58 height 12
type input "8890028000"
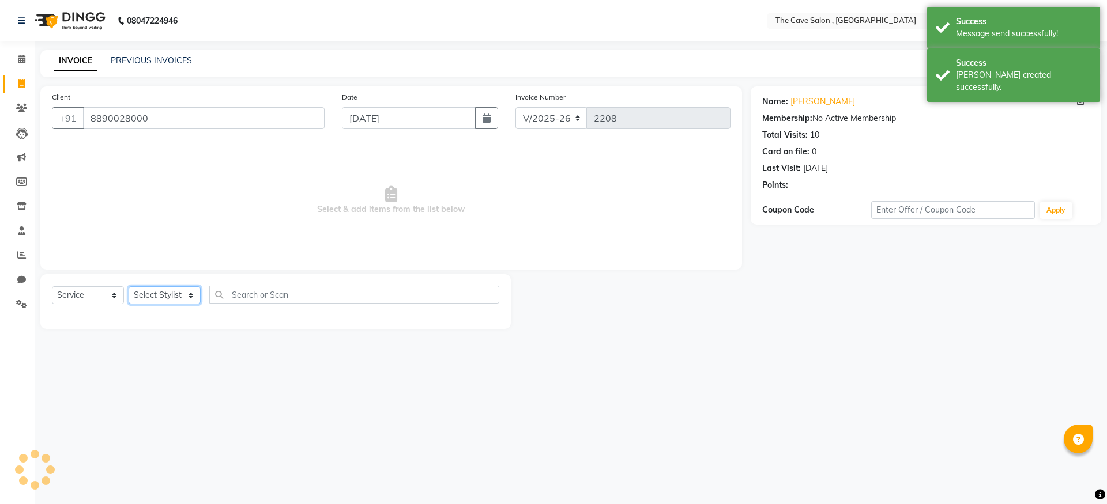
click at [175, 294] on select "Select Stylist Aarif Anil [PERSON_NAME] Anup bharti danish karan Mamta Manager …" at bounding box center [165, 296] width 72 height 18
select select "87554"
click at [129, 287] on select "Select Stylist Aarif Anil [PERSON_NAME] Anup bharti danish karan Mamta Manager …" at bounding box center [165, 296] width 72 height 18
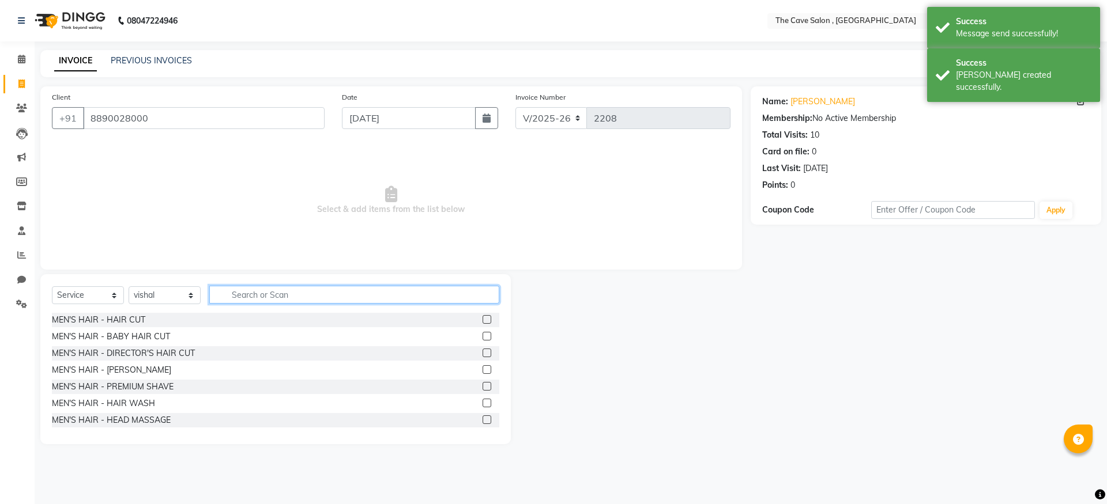
click at [261, 291] on input "text" at bounding box center [354, 295] width 290 height 18
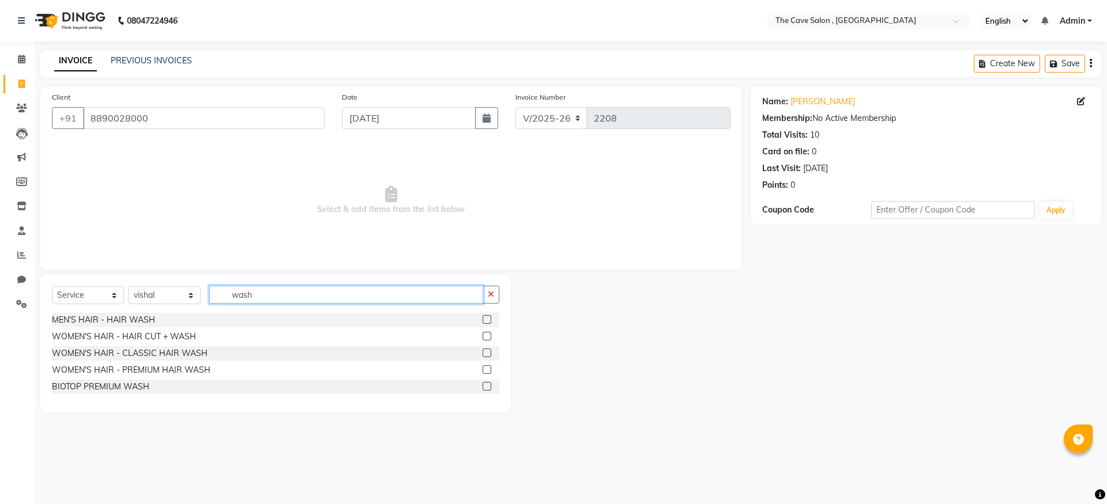
type input "wash"
click at [489, 352] on label at bounding box center [487, 353] width 9 height 9
click at [489, 352] on input "checkbox" at bounding box center [486, 353] width 7 height 7
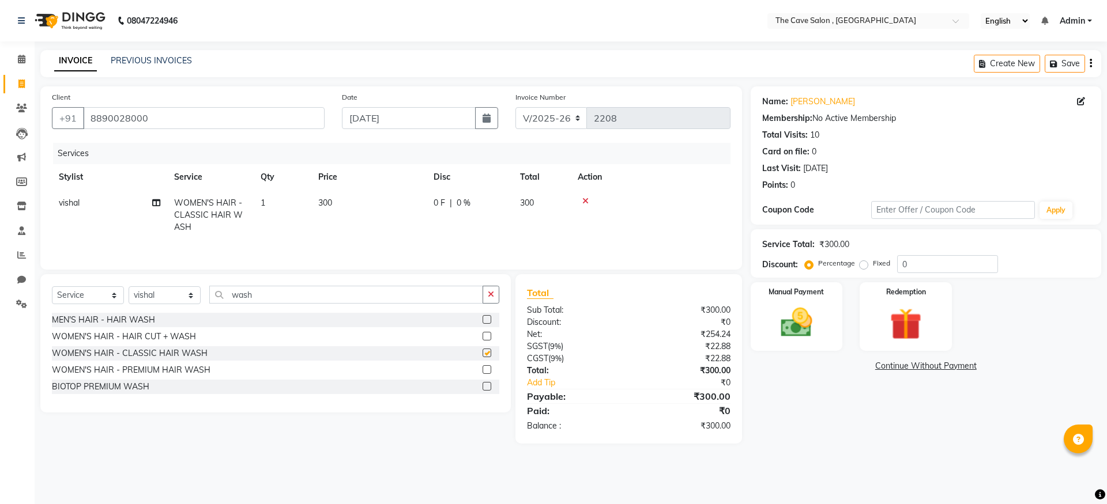
checkbox input "false"
drag, startPoint x: 819, startPoint y: 329, endPoint x: 846, endPoint y: 348, distance: 33.0
click at [820, 329] on img at bounding box center [797, 322] width 52 height 37
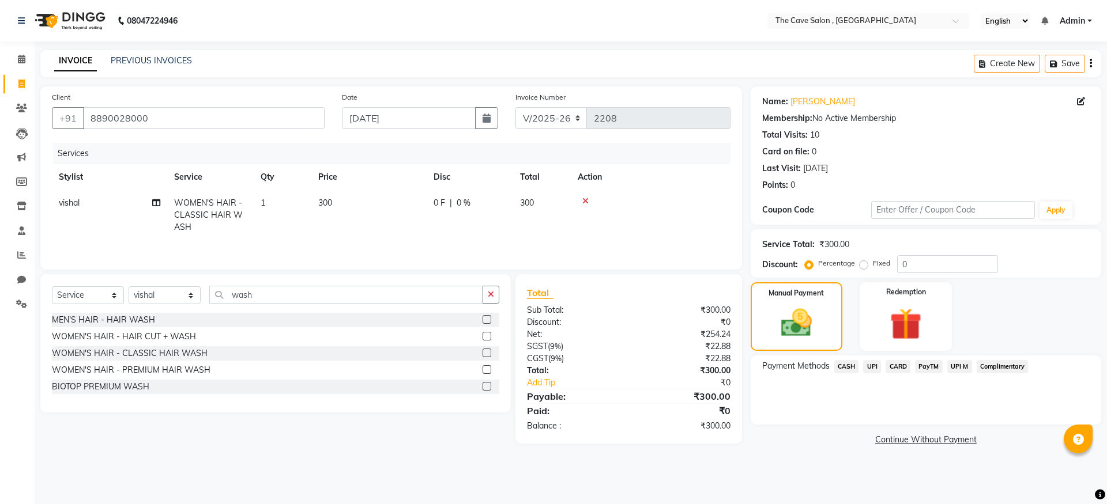
click at [867, 360] on span "UPI" at bounding box center [872, 366] width 18 height 13
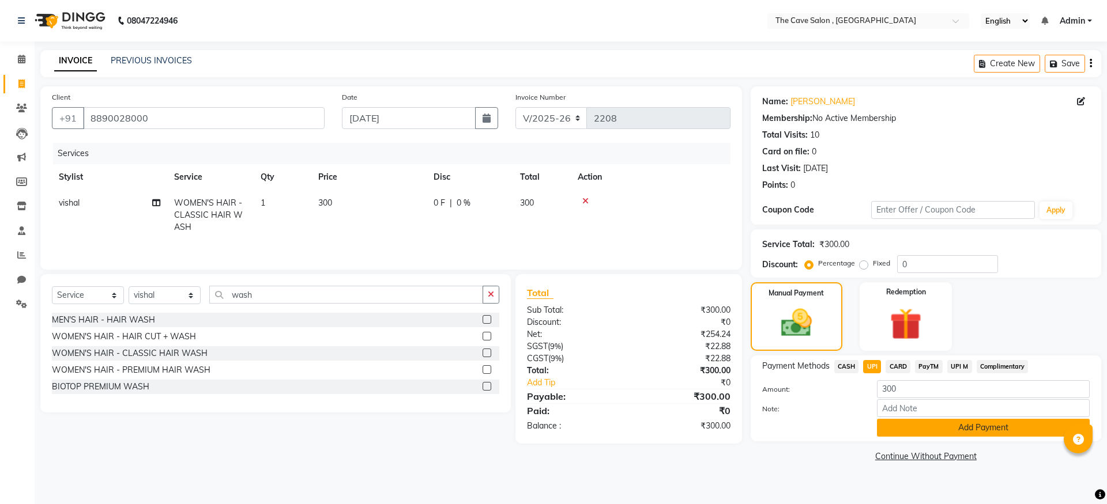
click at [944, 435] on button "Add Payment" at bounding box center [983, 428] width 213 height 18
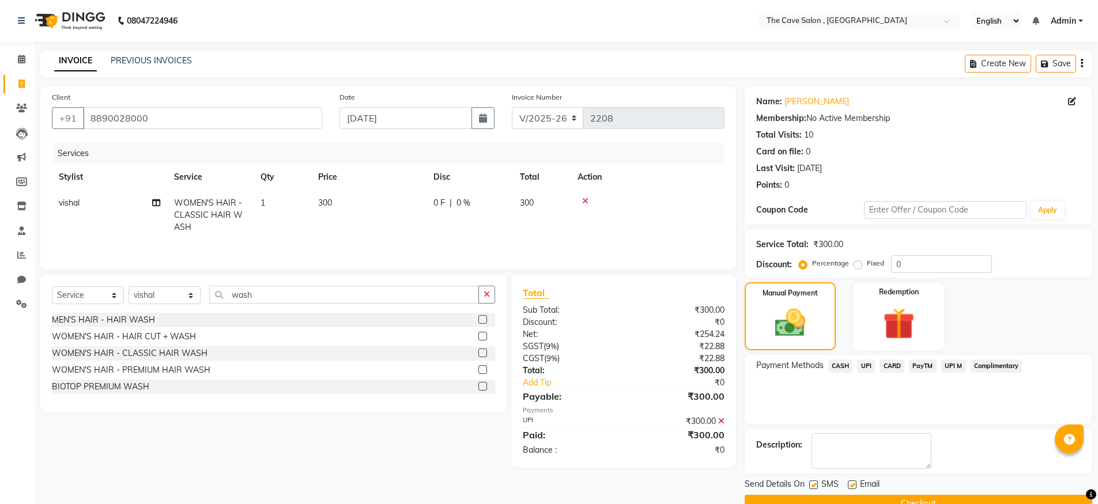
scroll to position [26, 0]
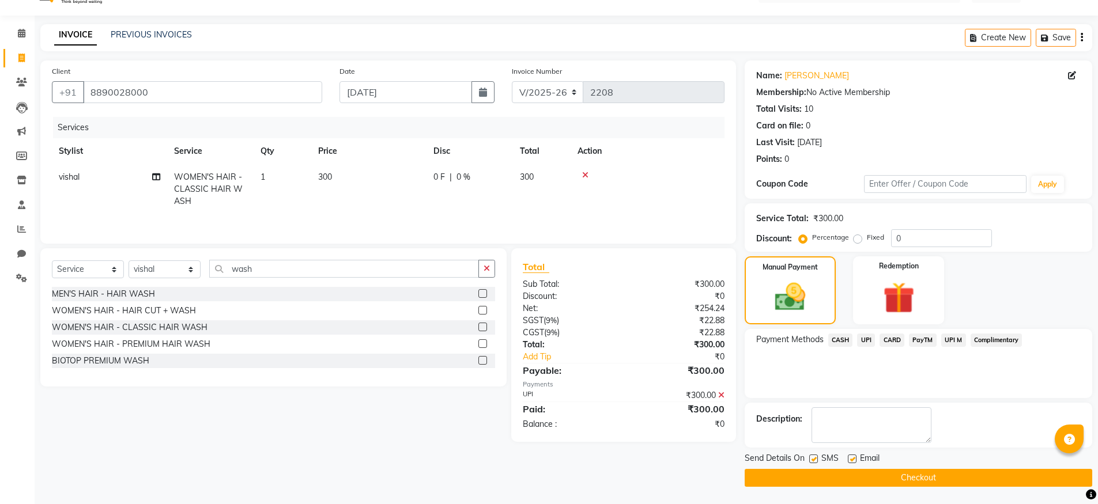
click at [886, 475] on button "Checkout" at bounding box center [919, 478] width 348 height 18
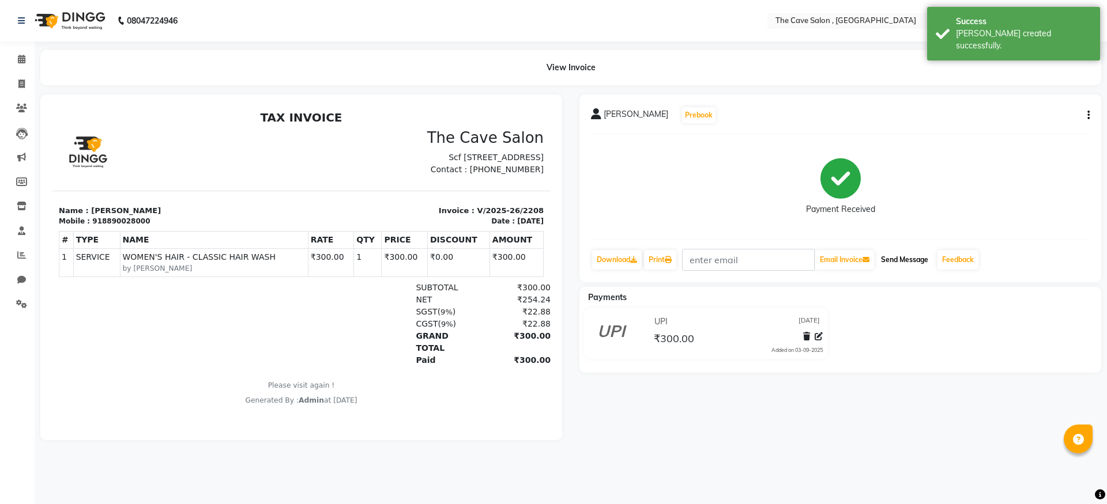
click at [927, 258] on button "Send Message" at bounding box center [904, 260] width 56 height 20
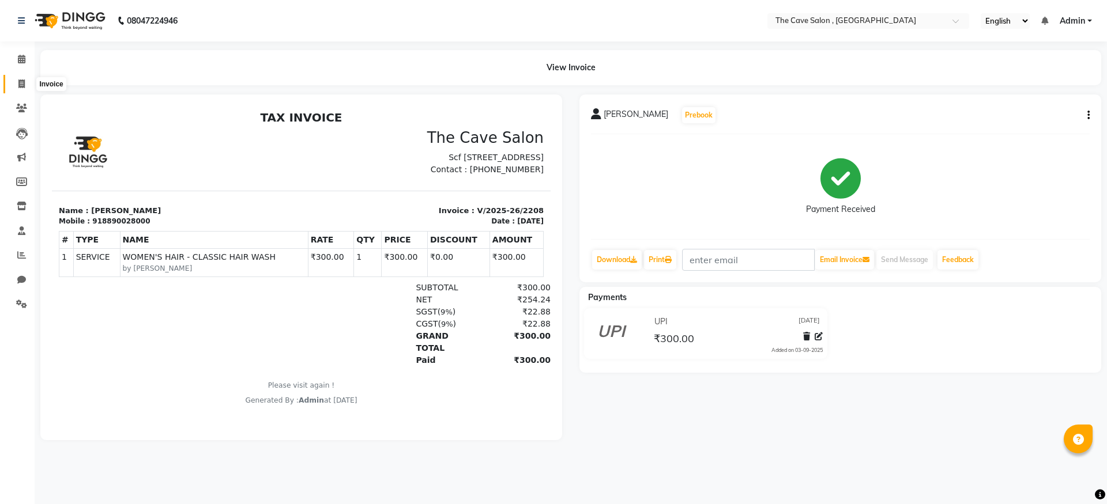
click at [25, 78] on span at bounding box center [22, 84] width 20 height 13
select select "service"
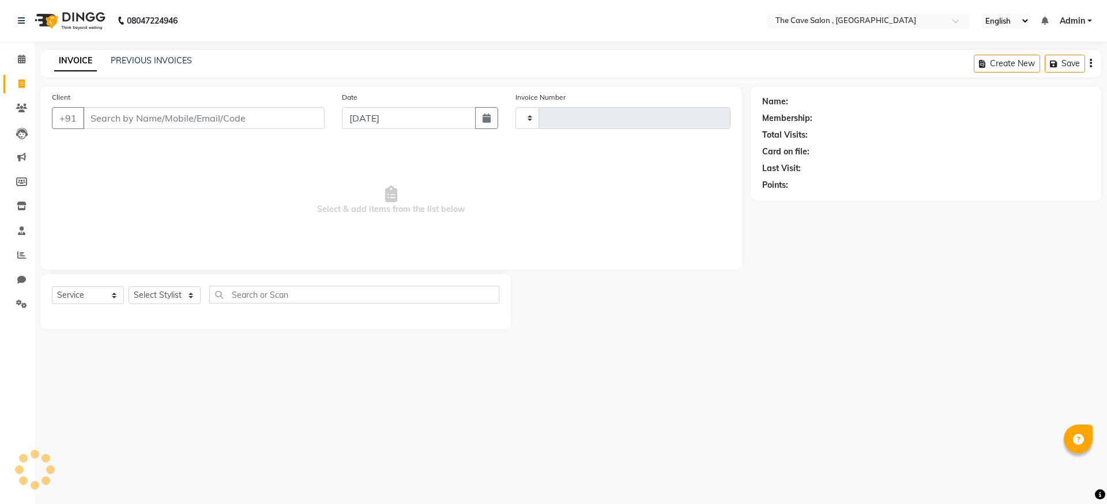
type input "2209"
select select "7844"
click at [165, 64] on link "PREVIOUS INVOICES" at bounding box center [151, 60] width 81 height 10
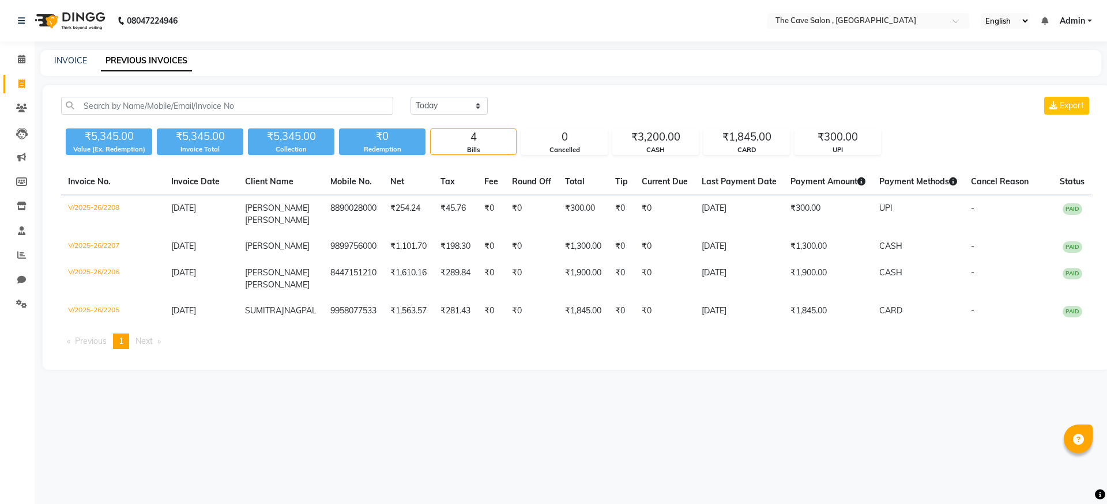
click at [89, 61] on div "INVOICE PREVIOUS INVOICES" at bounding box center [563, 61] width 1047 height 12
click at [77, 59] on link "INVOICE" at bounding box center [70, 60] width 33 height 10
select select "service"
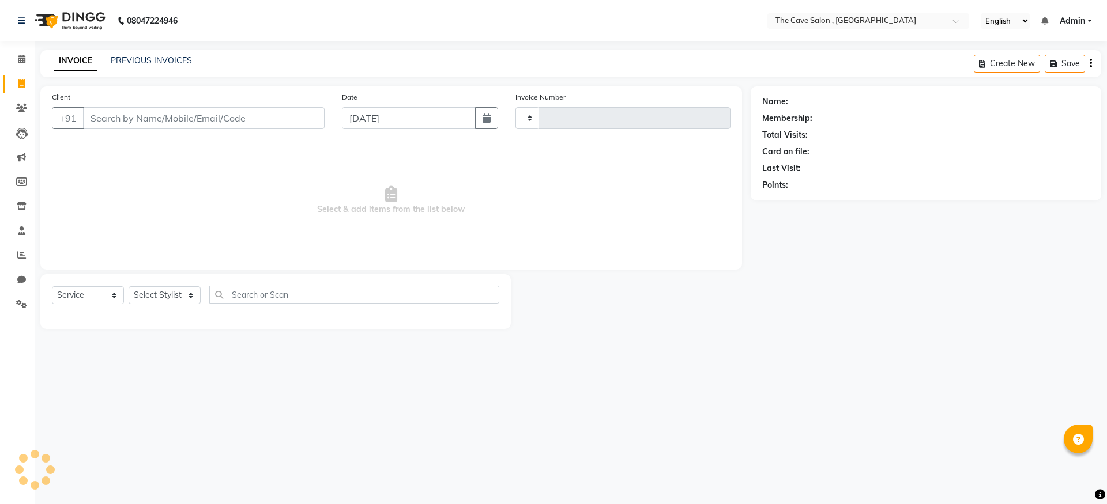
type input "2209"
select select "7844"
